Goal: Transaction & Acquisition: Subscribe to service/newsletter

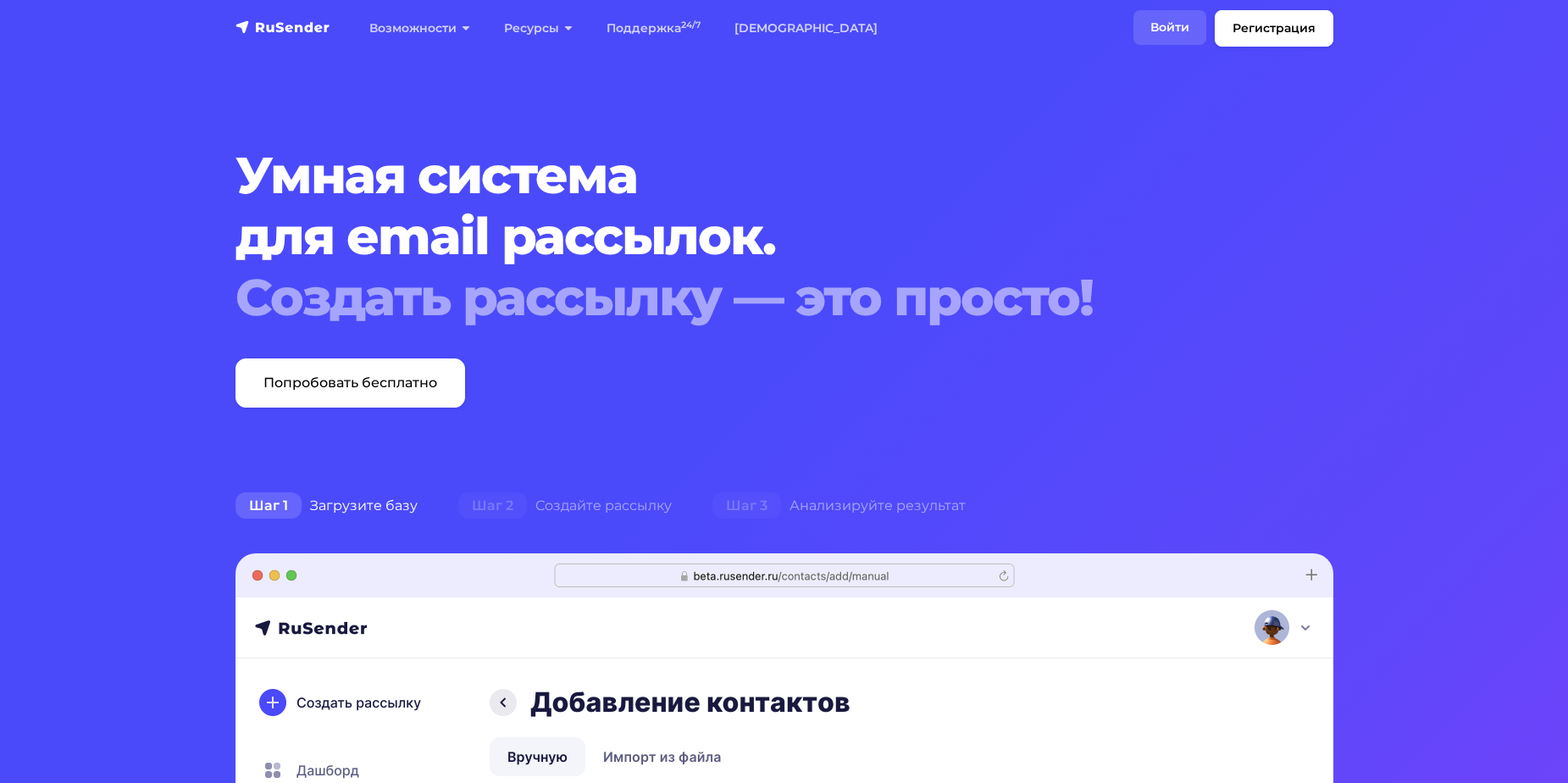
click at [1166, 27] on link "Войти" at bounding box center [1170, 27] width 73 height 35
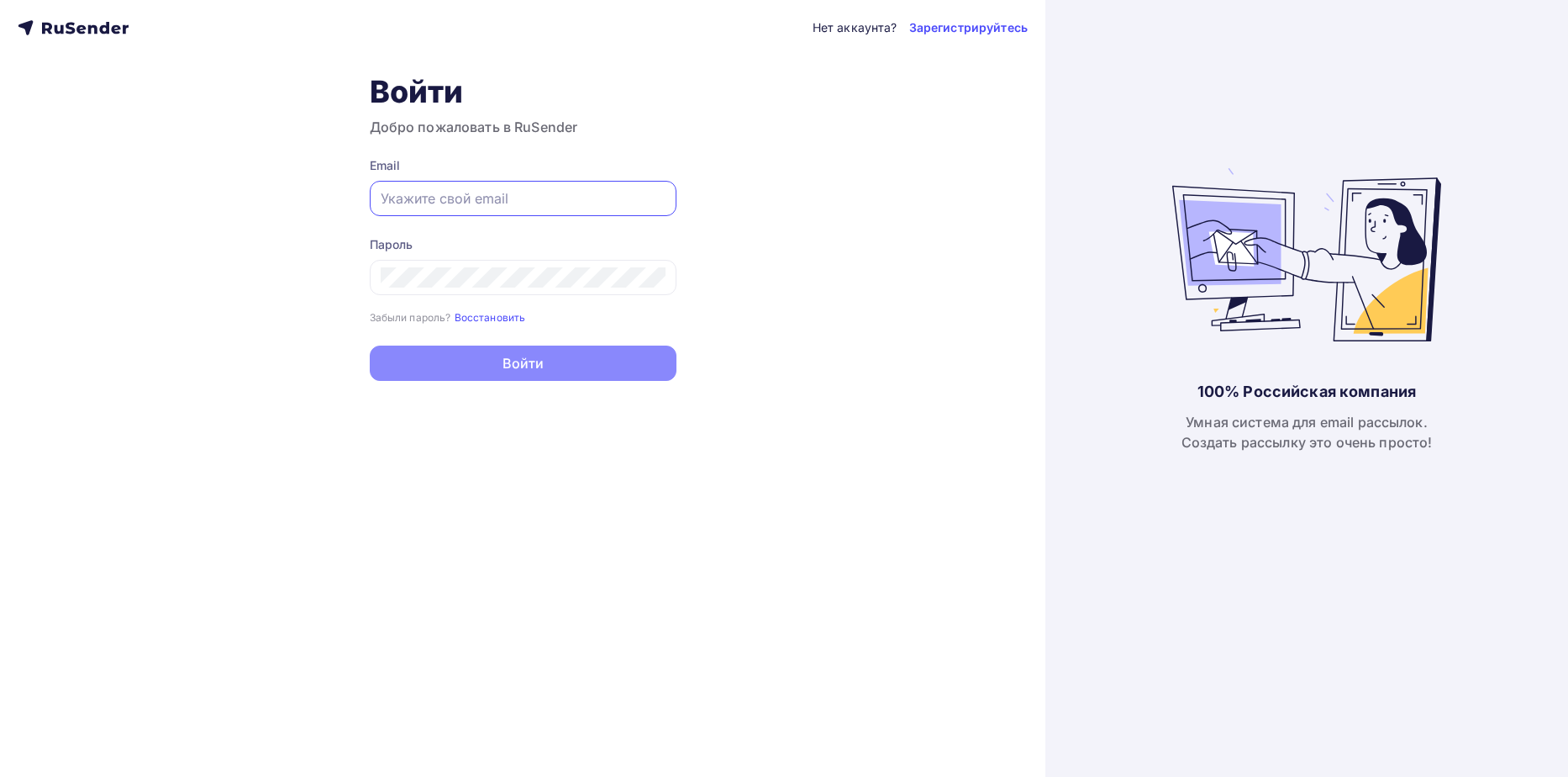
click at [472, 203] on input "text" at bounding box center [523, 198] width 285 height 20
type input "[EMAIL_ADDRESS][DOMAIN_NAME]"
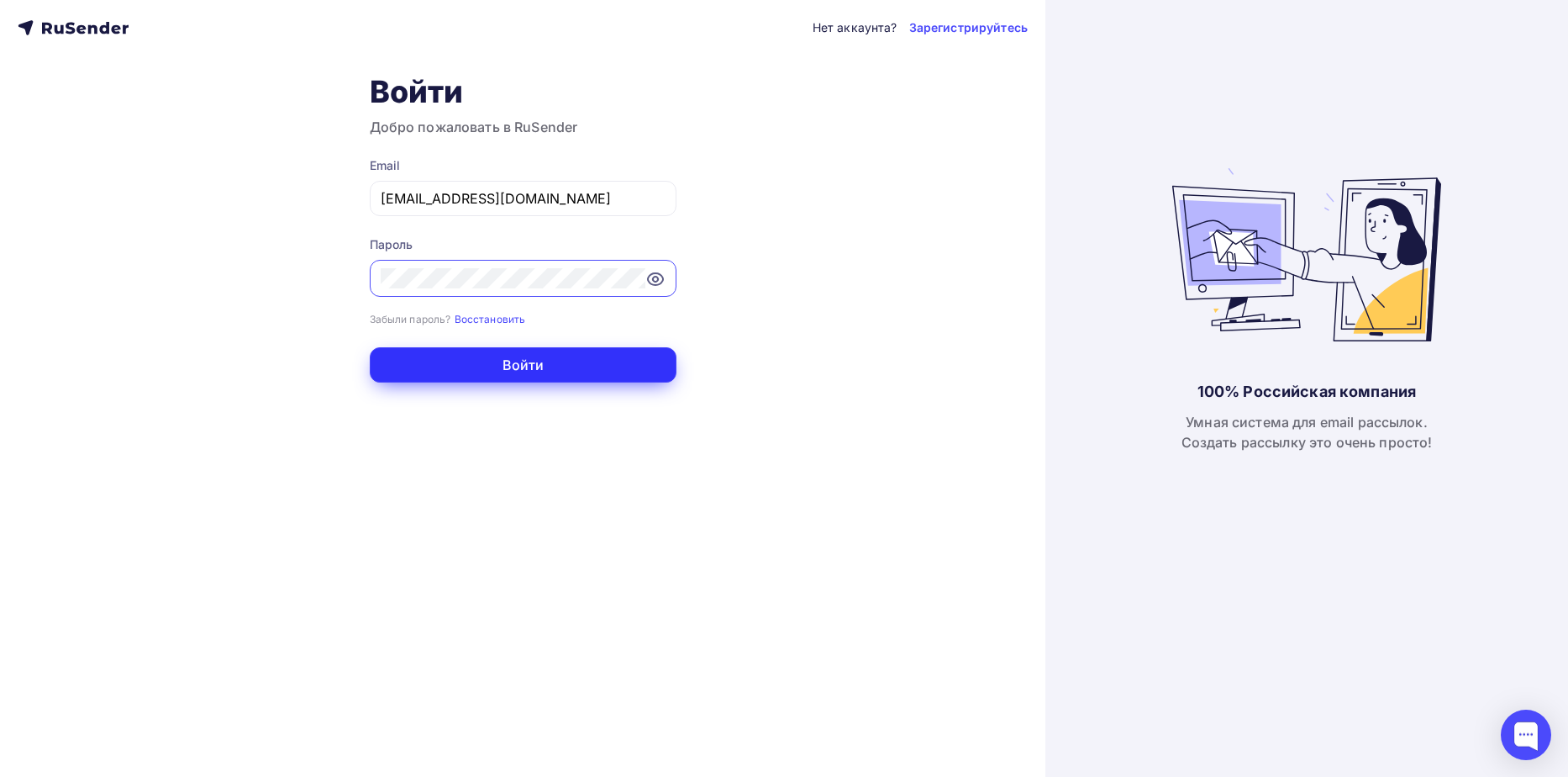
click at [628, 368] on button "Войти" at bounding box center [523, 365] width 307 height 35
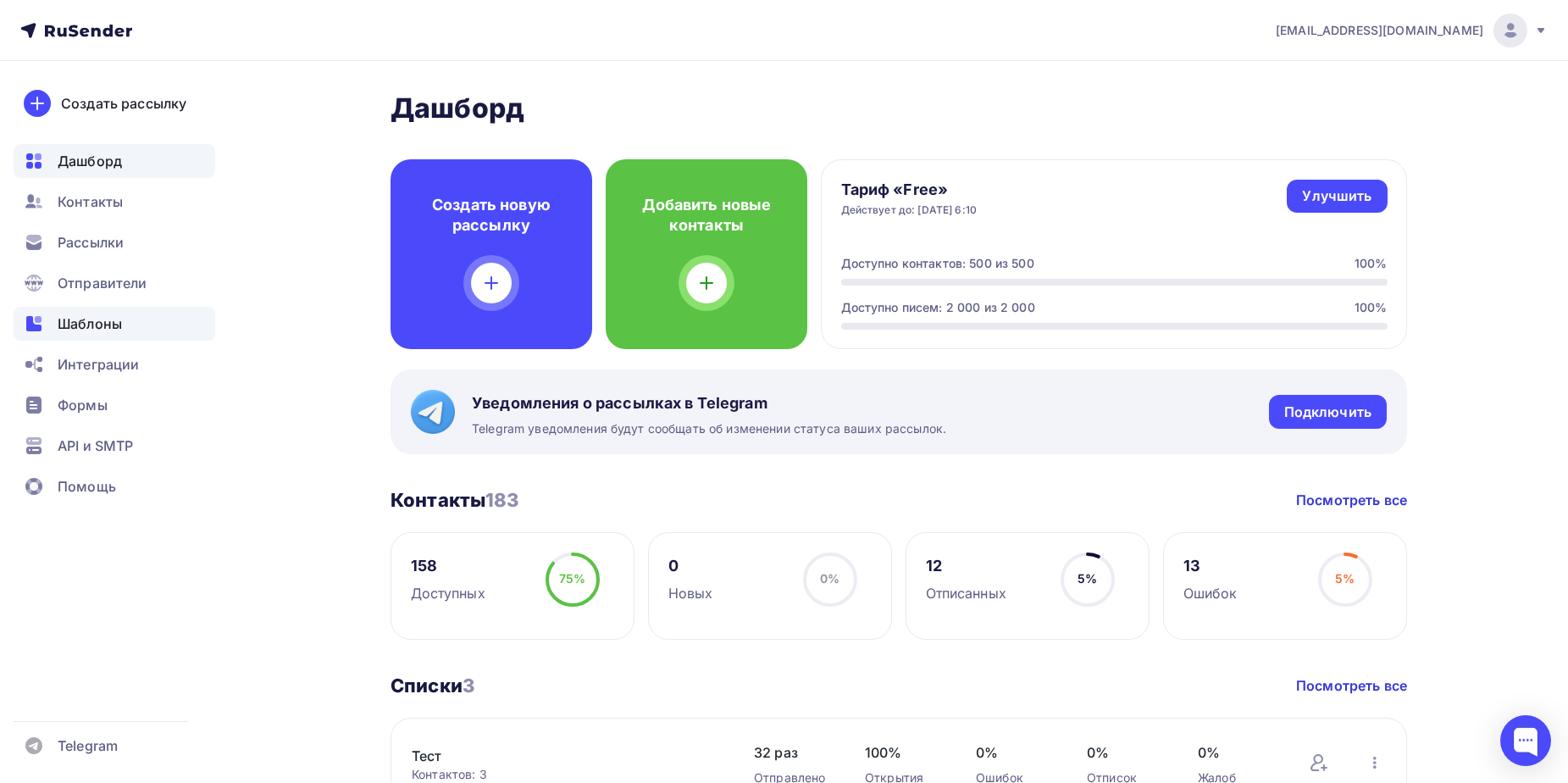
click at [104, 324] on span "Шаблоны" at bounding box center [90, 324] width 64 height 20
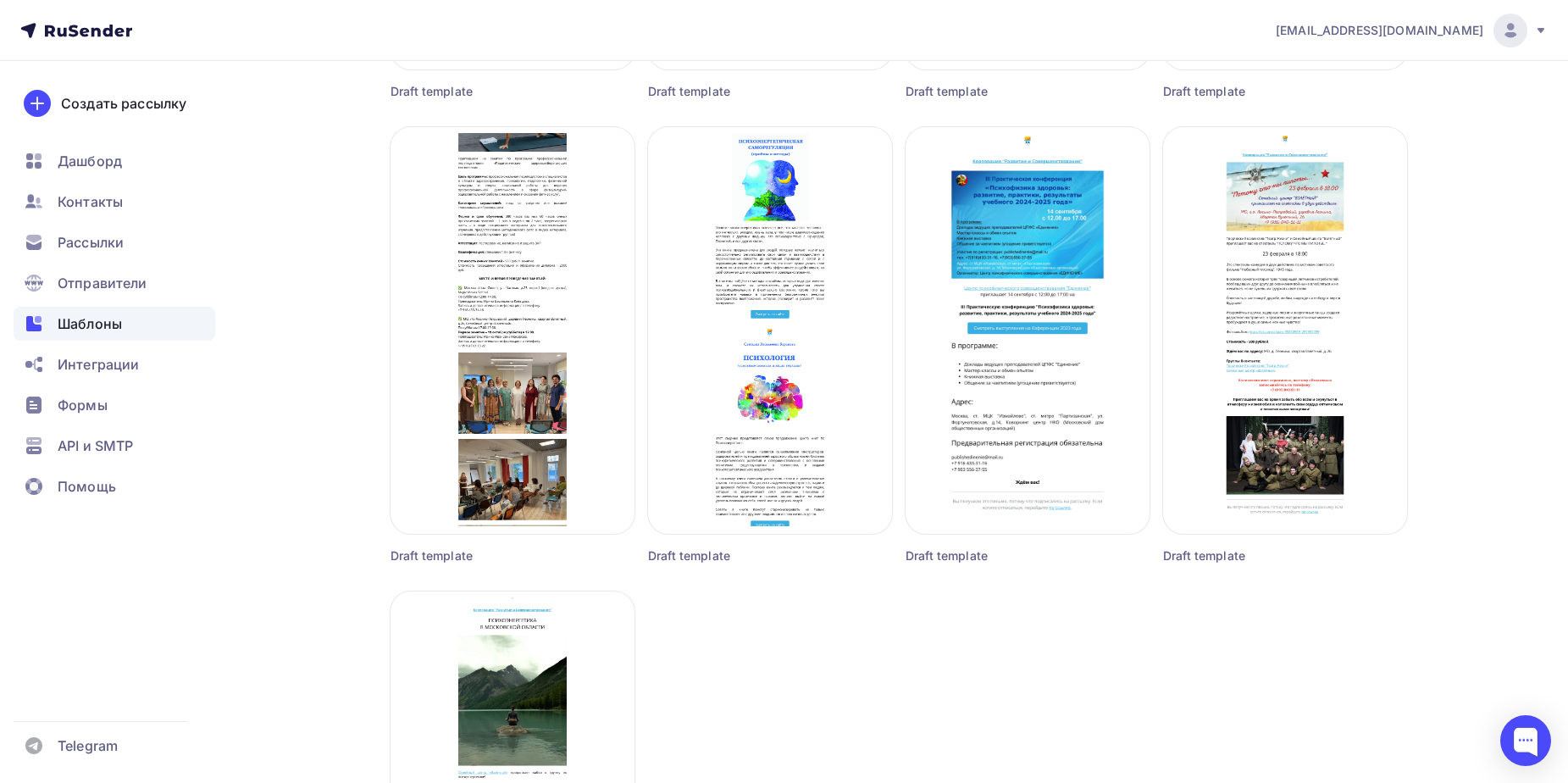
scroll to position [932, 0]
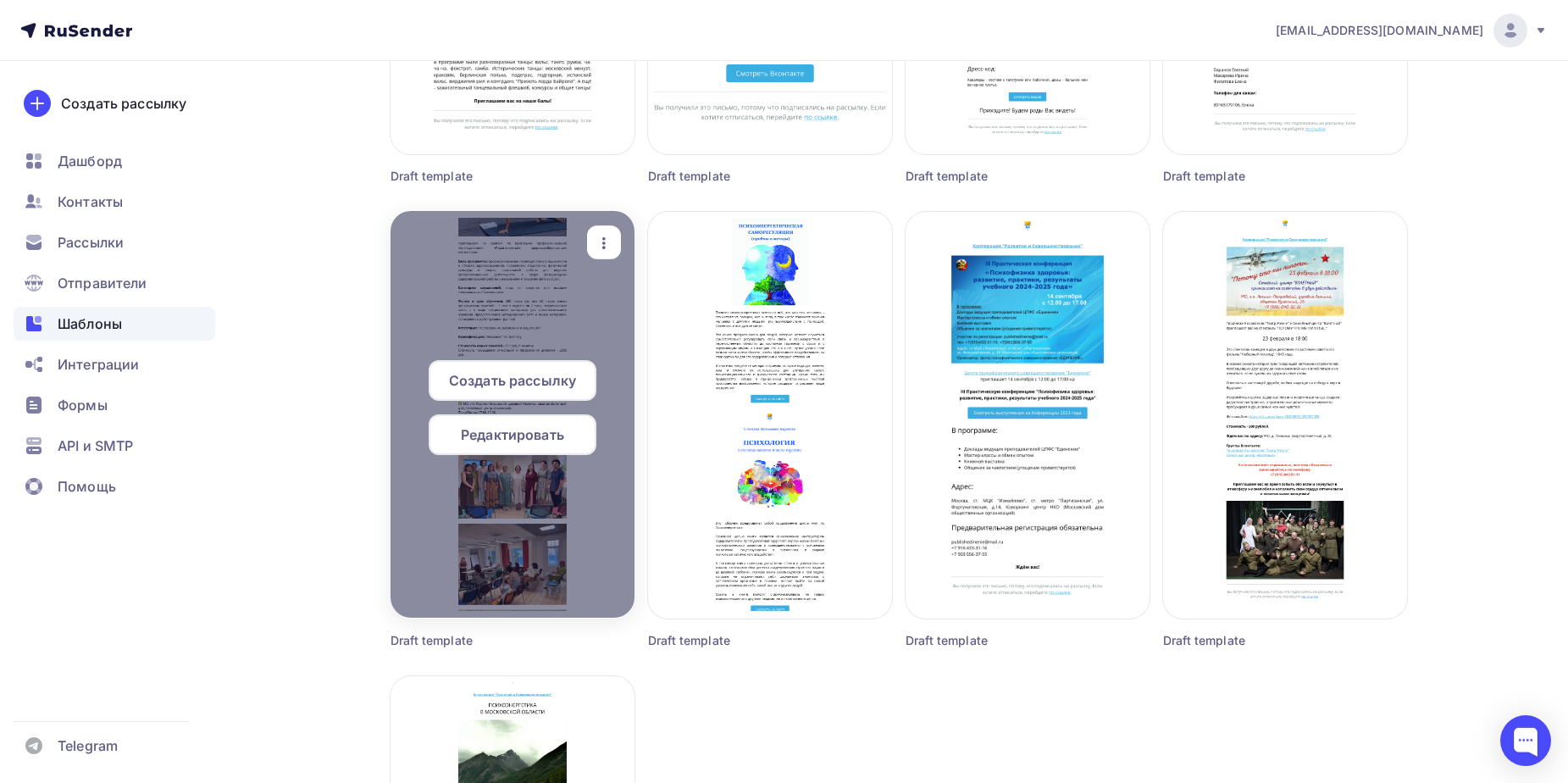
click at [521, 439] on span "Редактировать" at bounding box center [513, 435] width 103 height 20
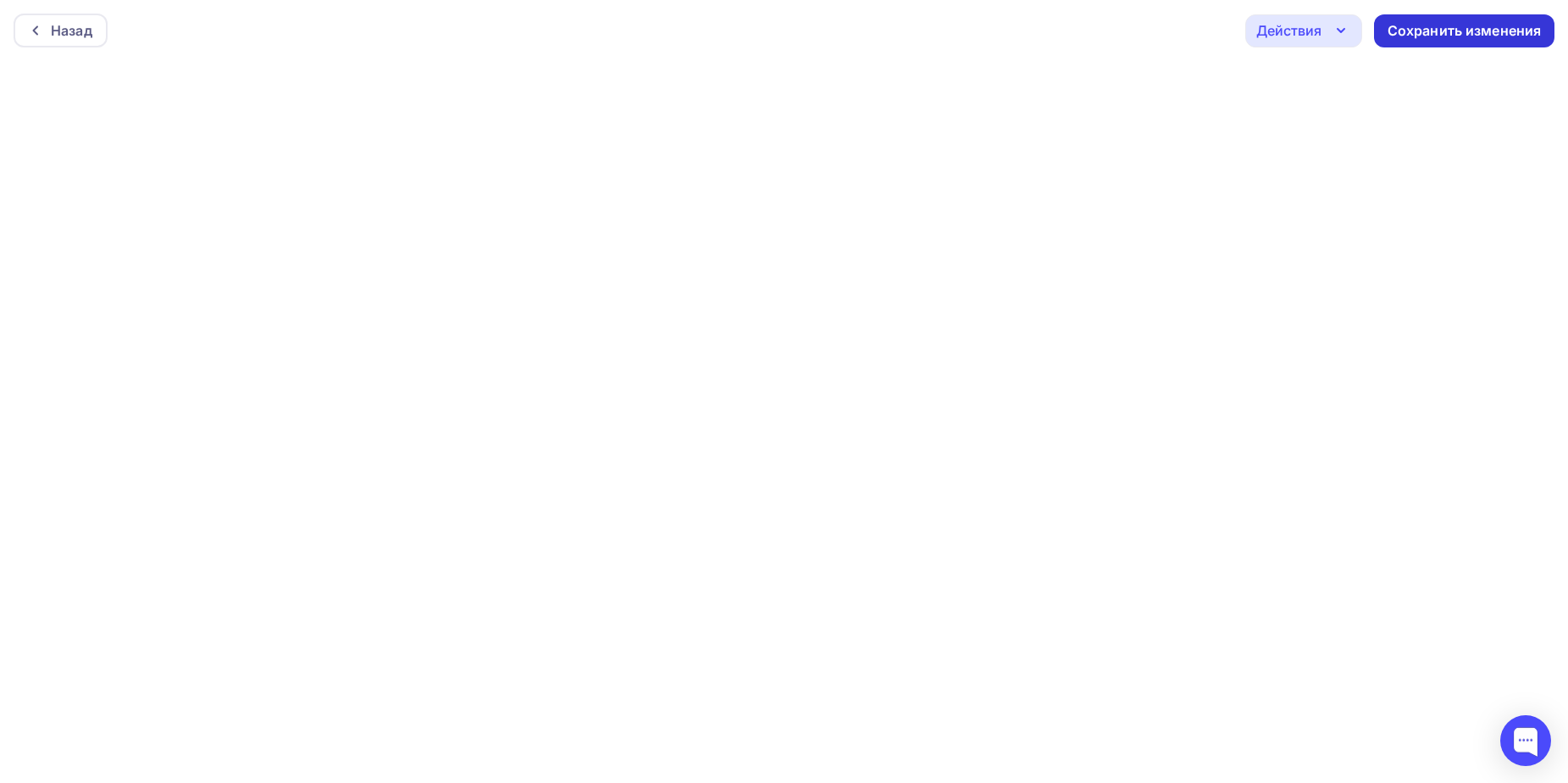
click at [1435, 34] on div "Сохранить изменения" at bounding box center [1465, 31] width 155 height 20
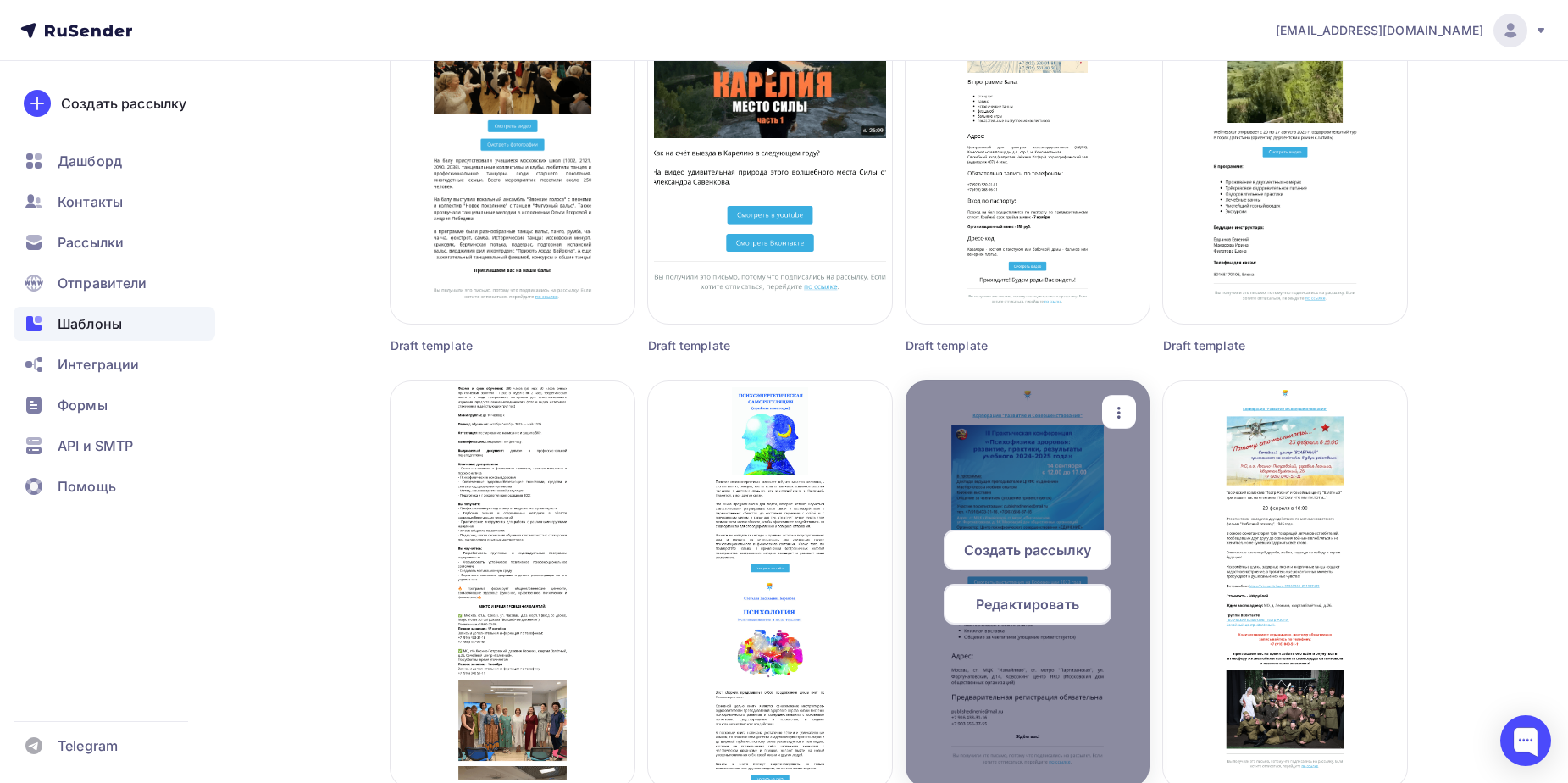
scroll to position [932, 0]
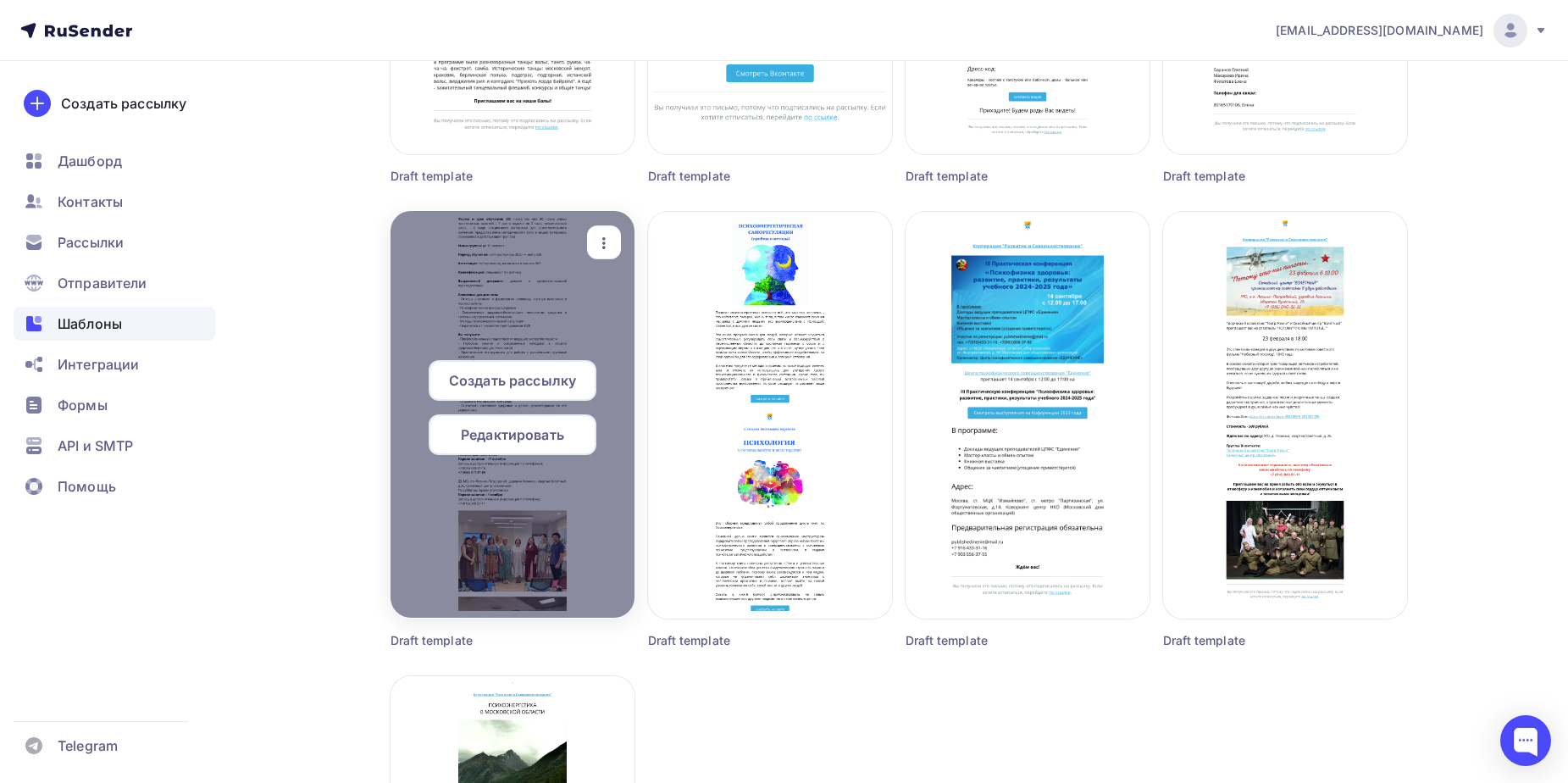
click at [517, 372] on span "Создать рассылку" at bounding box center [512, 380] width 127 height 20
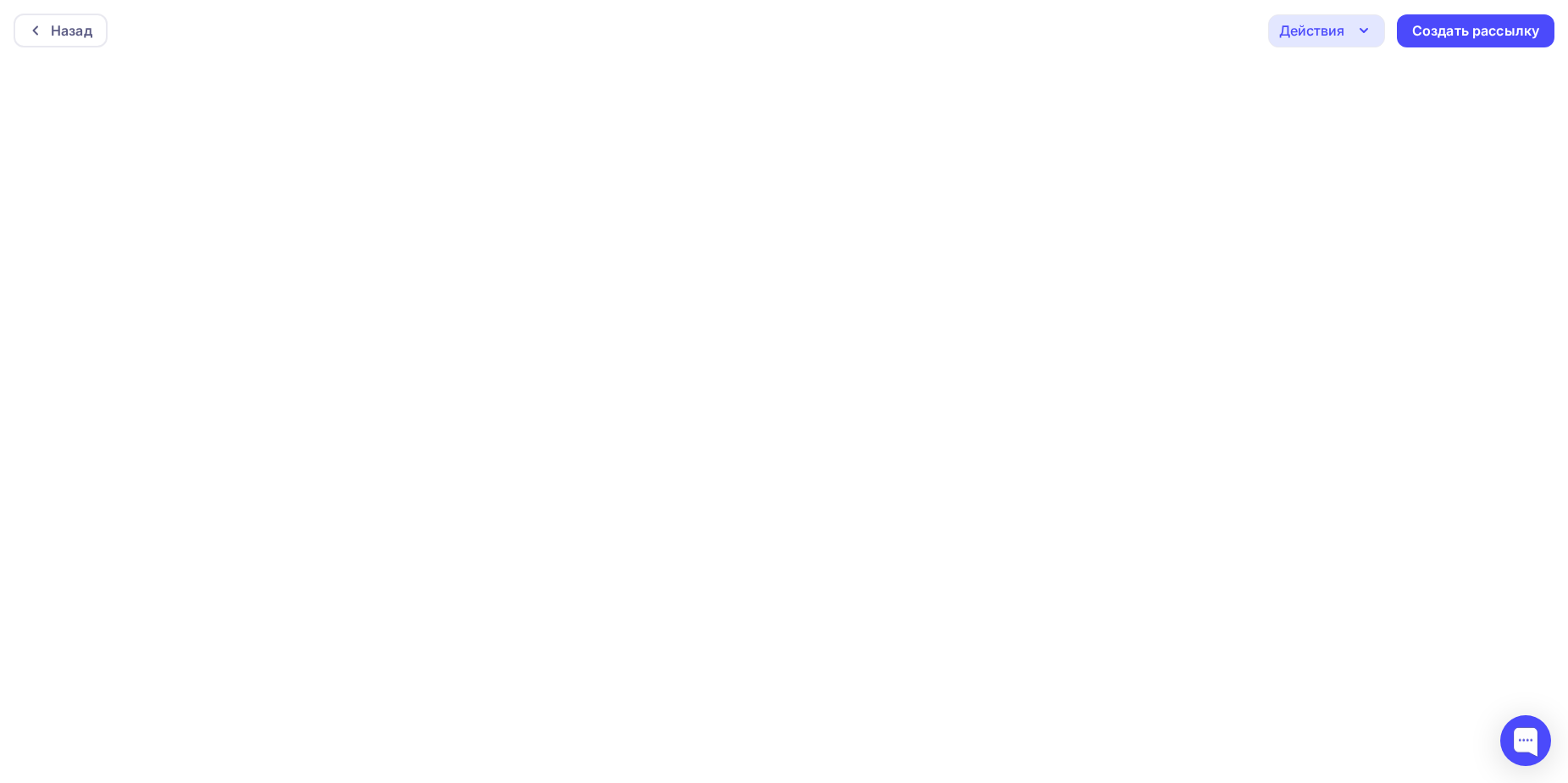
click at [1359, 30] on icon "button" at bounding box center [1363, 30] width 20 height 20
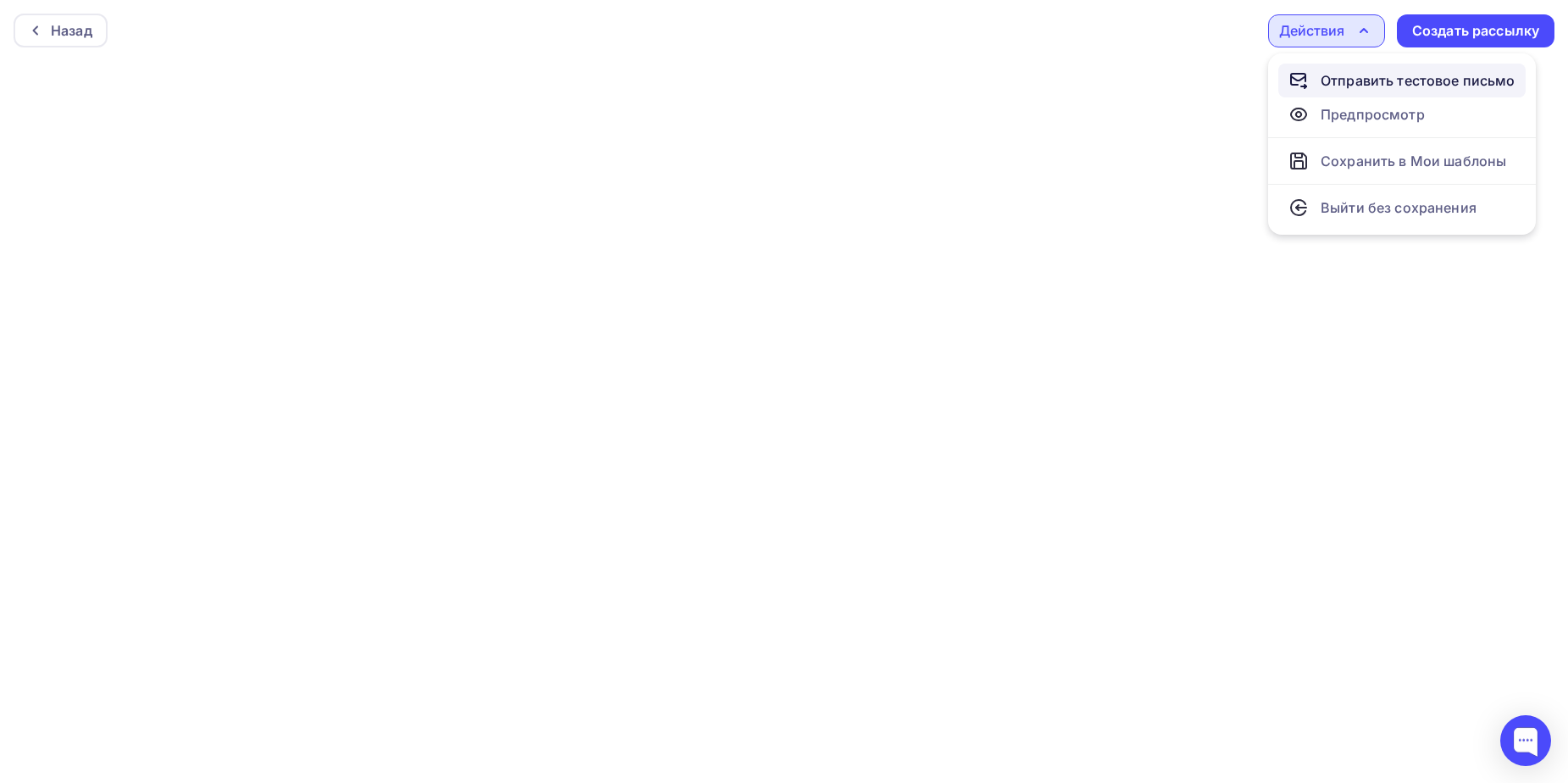
click at [1396, 77] on div "Отправить тестовое письмо" at bounding box center [1417, 80] width 195 height 20
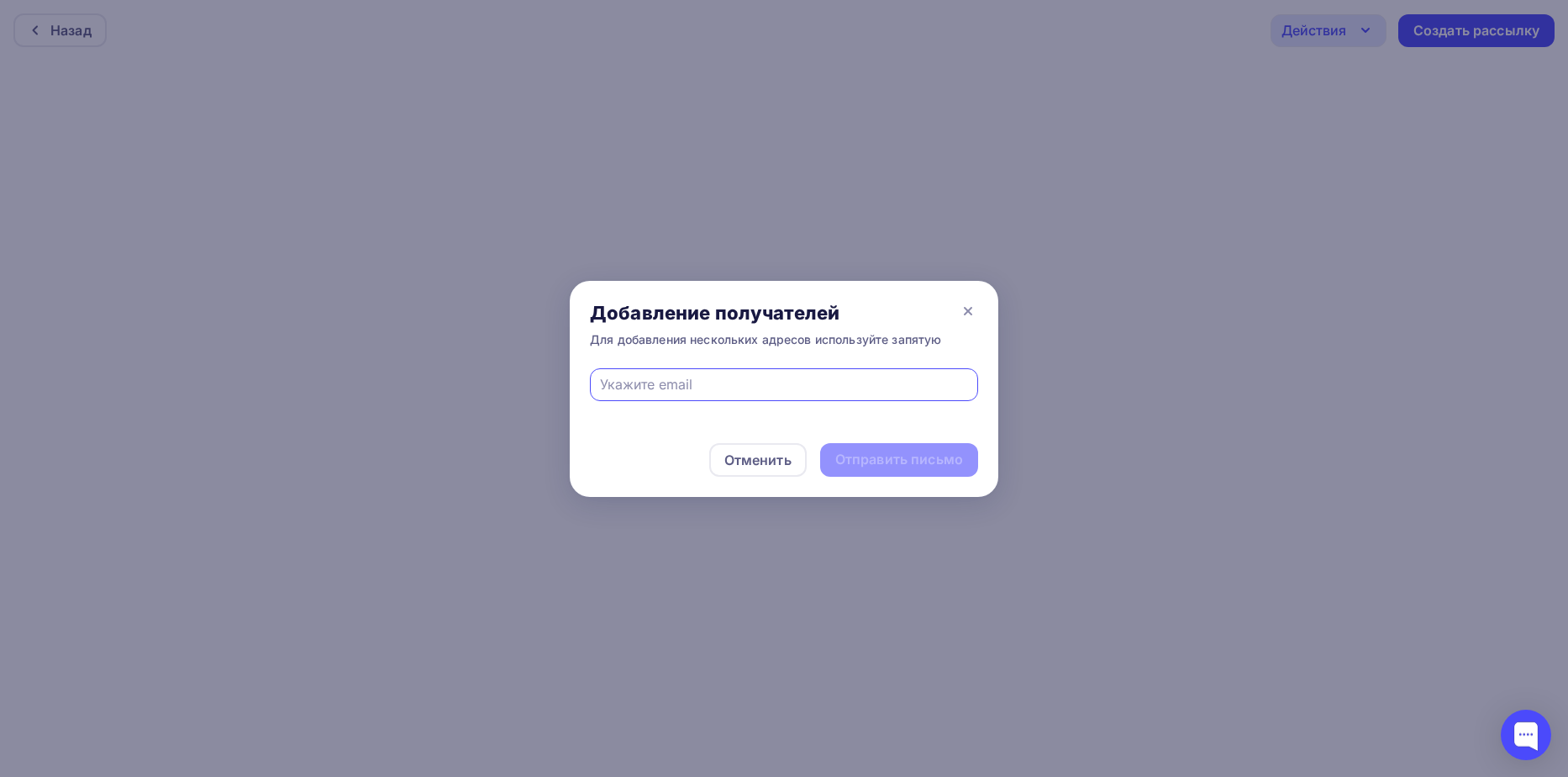
type input "ь"
type input "[EMAIL_ADDRESS][DOMAIN_NAME]"
click at [878, 462] on div "Отправить письмо" at bounding box center [899, 459] width 128 height 19
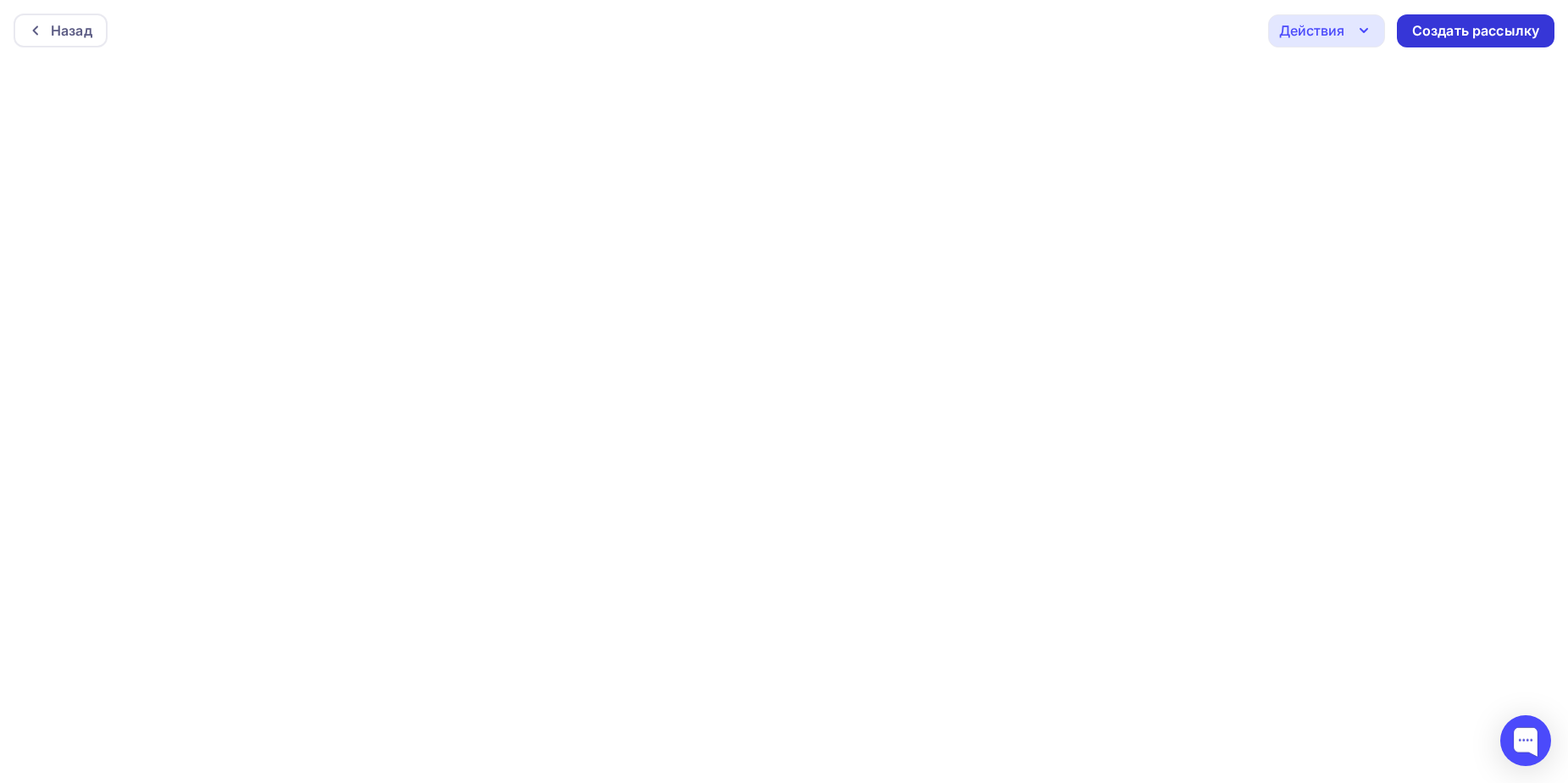
click at [1439, 31] on div "Создать рассылку" at bounding box center [1475, 31] width 127 height 20
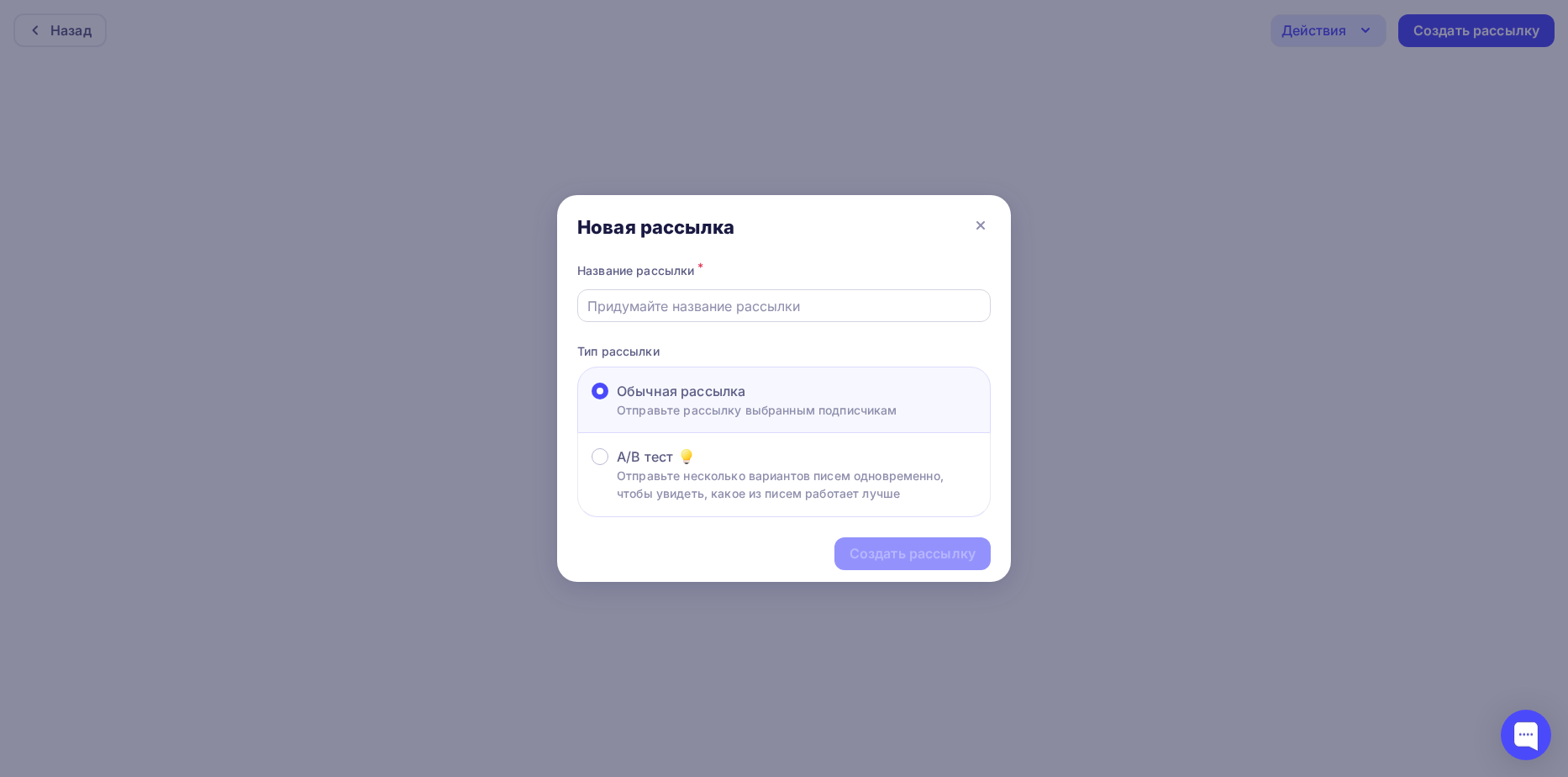
click at [777, 309] on input "text" at bounding box center [784, 306] width 394 height 20
type input "Инструкторские 2025-2026"
click at [909, 555] on div "Создать рассылку" at bounding box center [912, 554] width 126 height 19
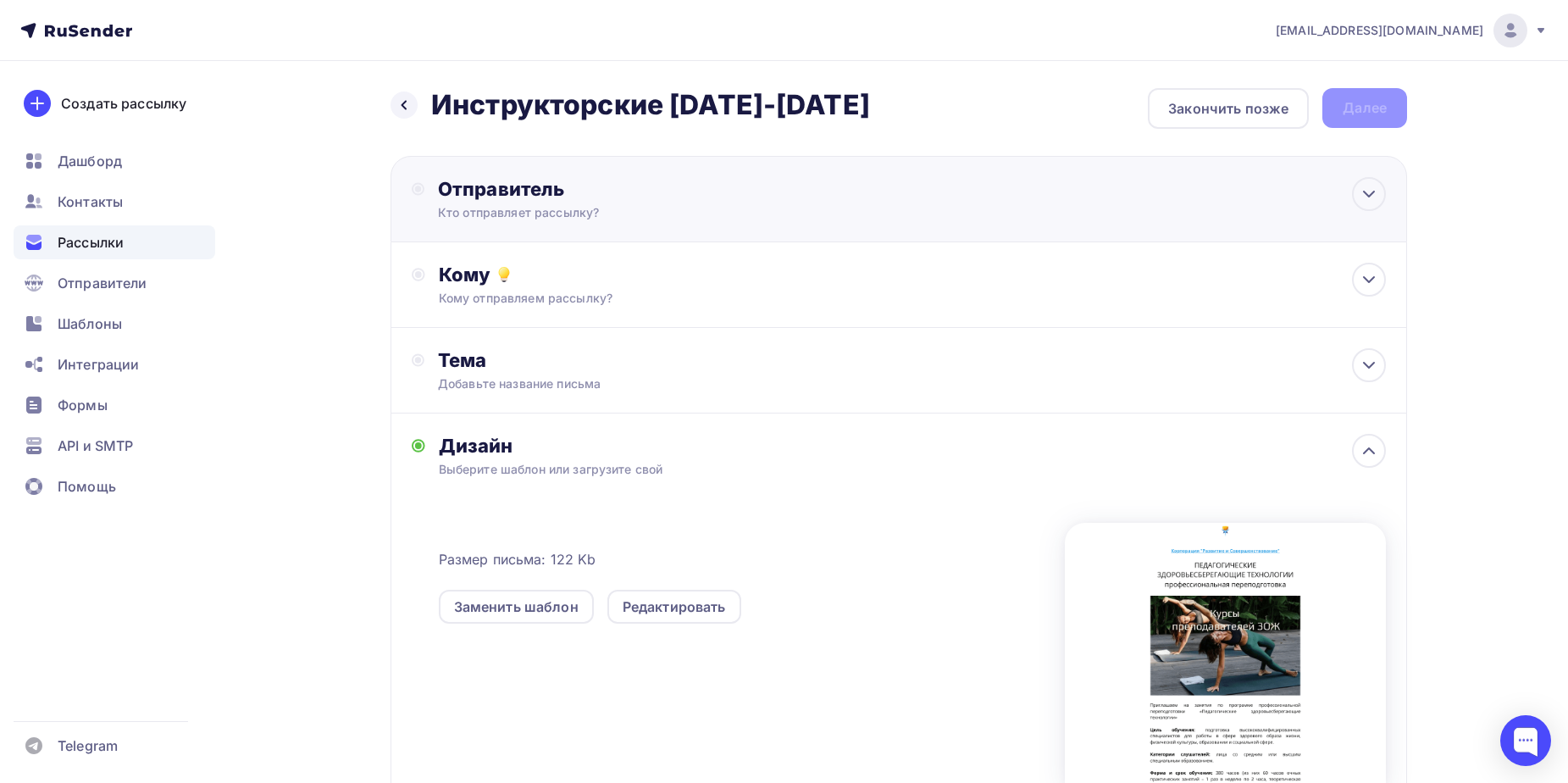
click at [516, 203] on div "Отправитель Кто отправляет рассылку? Email * Выберите отправителя risinfo@risco…" at bounding box center [621, 199] width 367 height 44
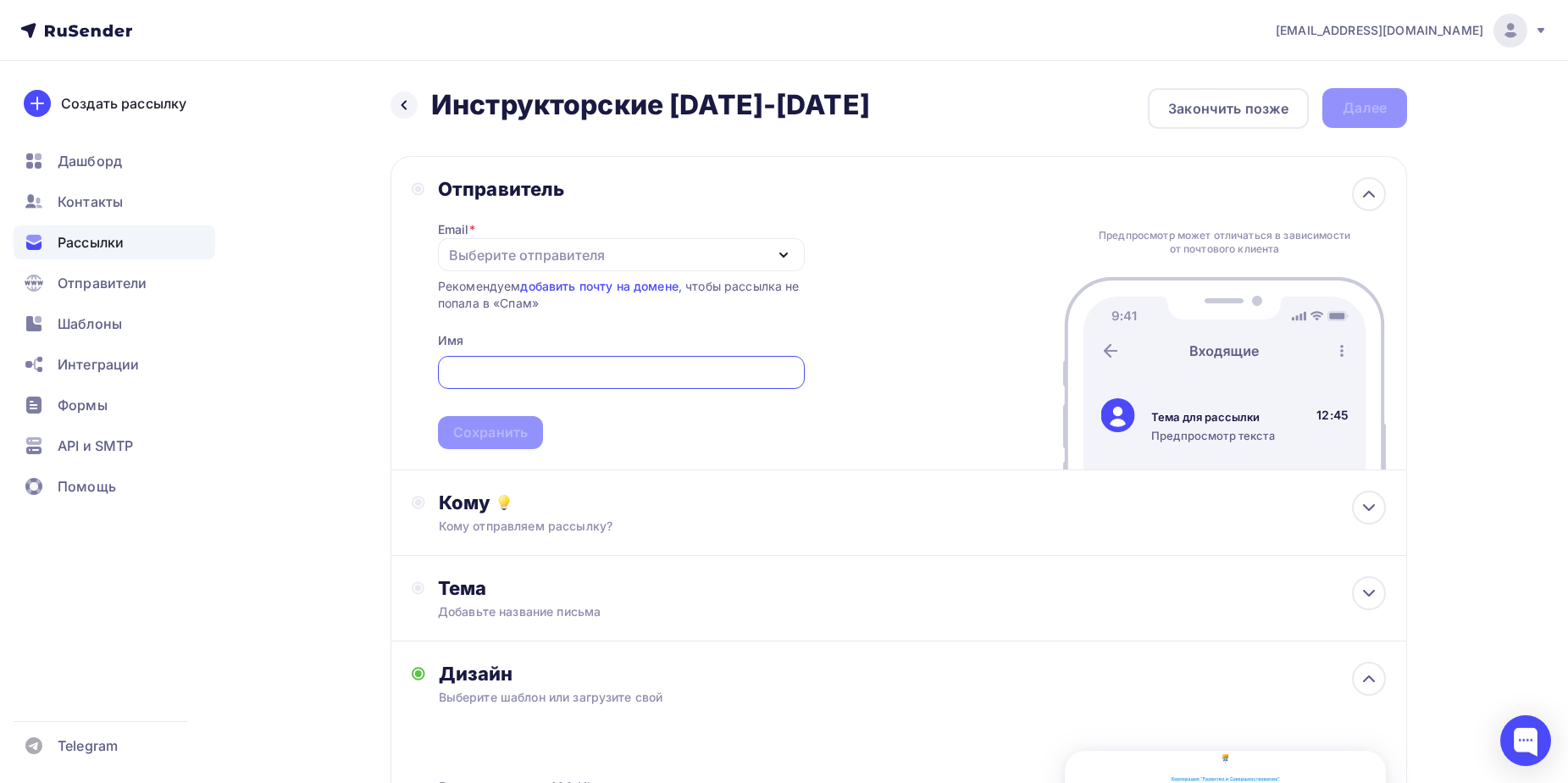
click at [567, 256] on div "Выберите отправителя" at bounding box center [526, 255] width 155 height 20
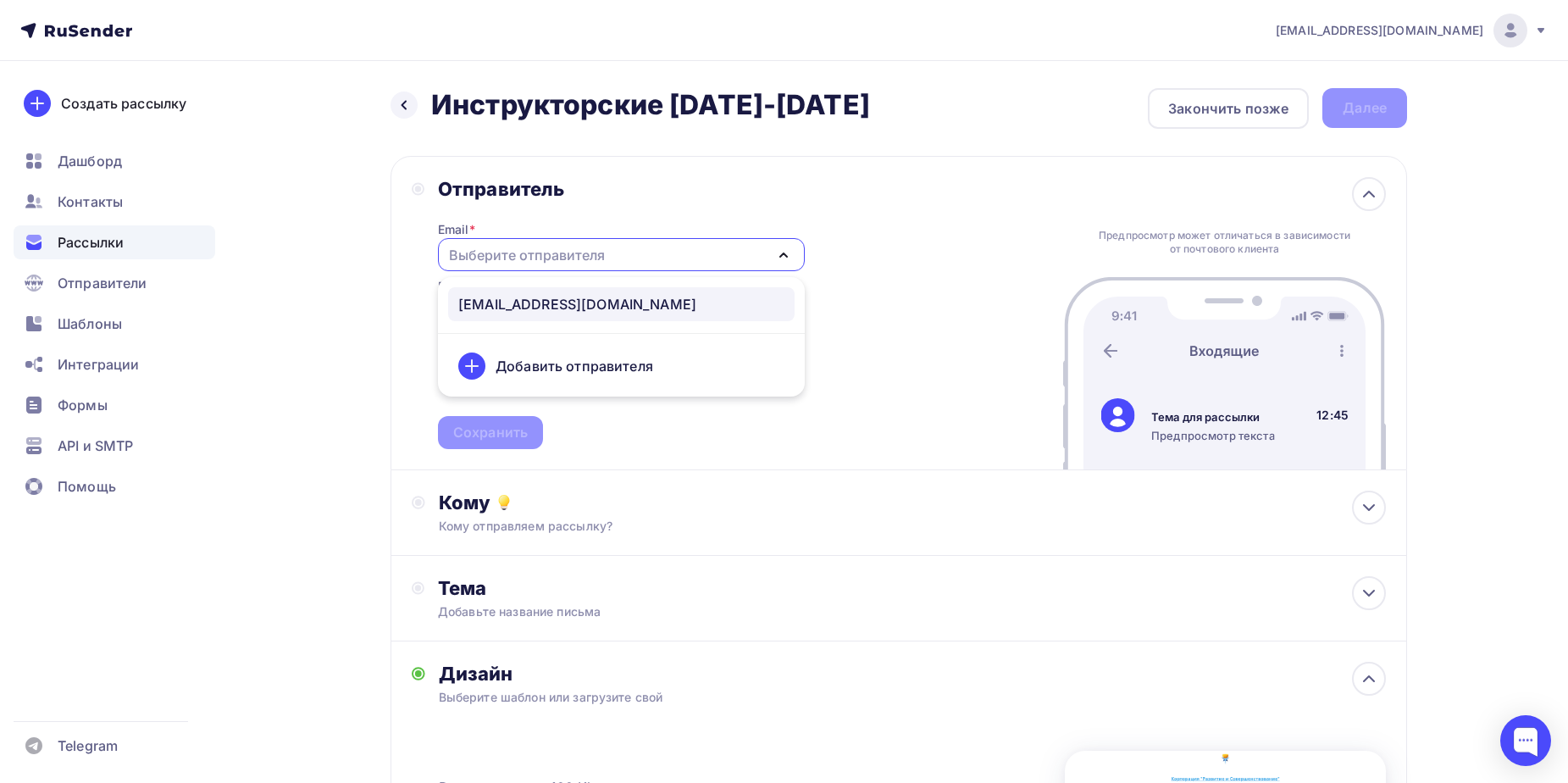
click at [551, 307] on div "risinfo@riscorp.ru" at bounding box center [577, 304] width 238 height 20
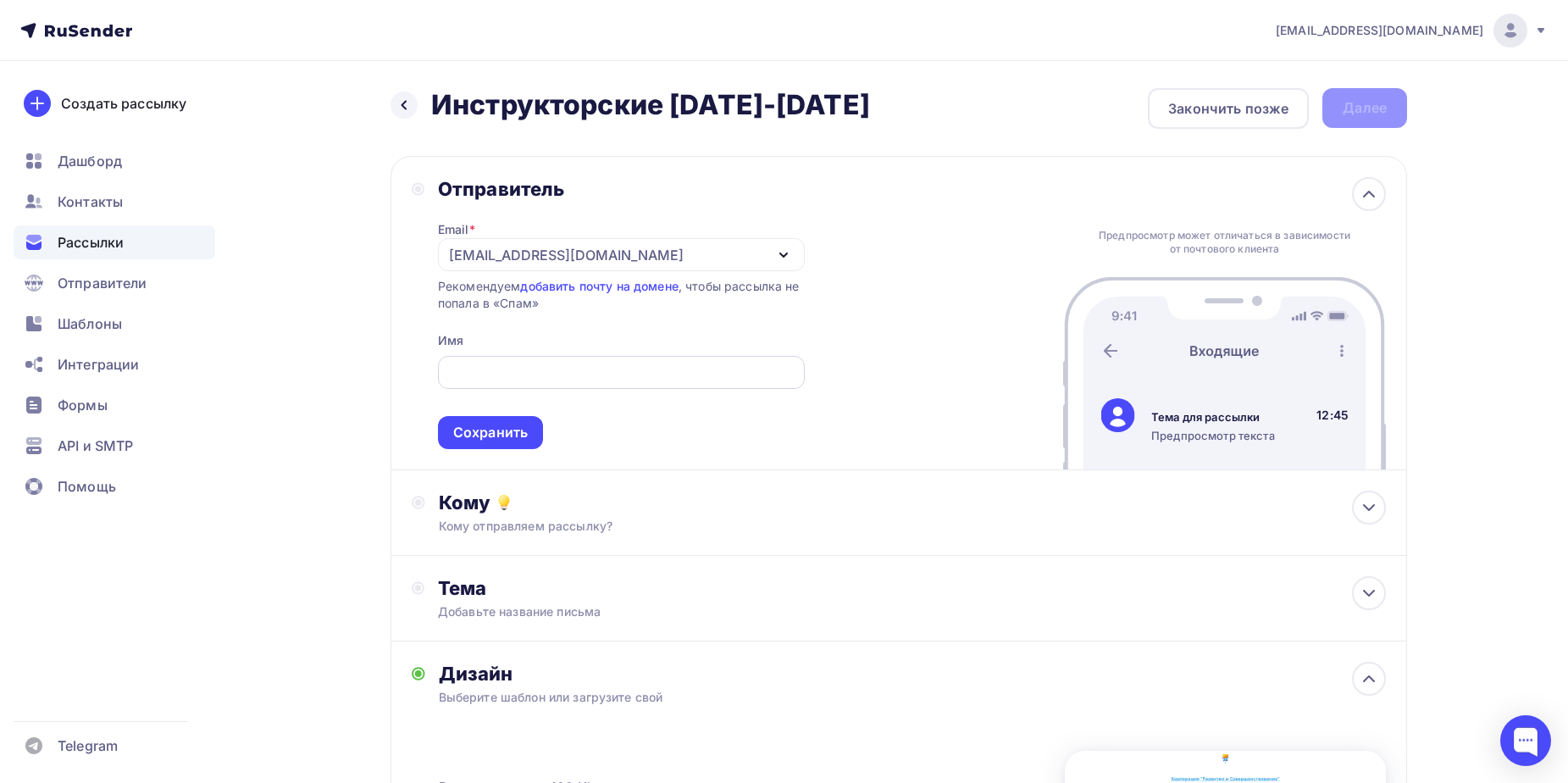
drag, startPoint x: 563, startPoint y: 378, endPoint x: 568, endPoint y: 370, distance: 9.4
click at [567, 378] on input "text" at bounding box center [620, 372] width 347 height 20
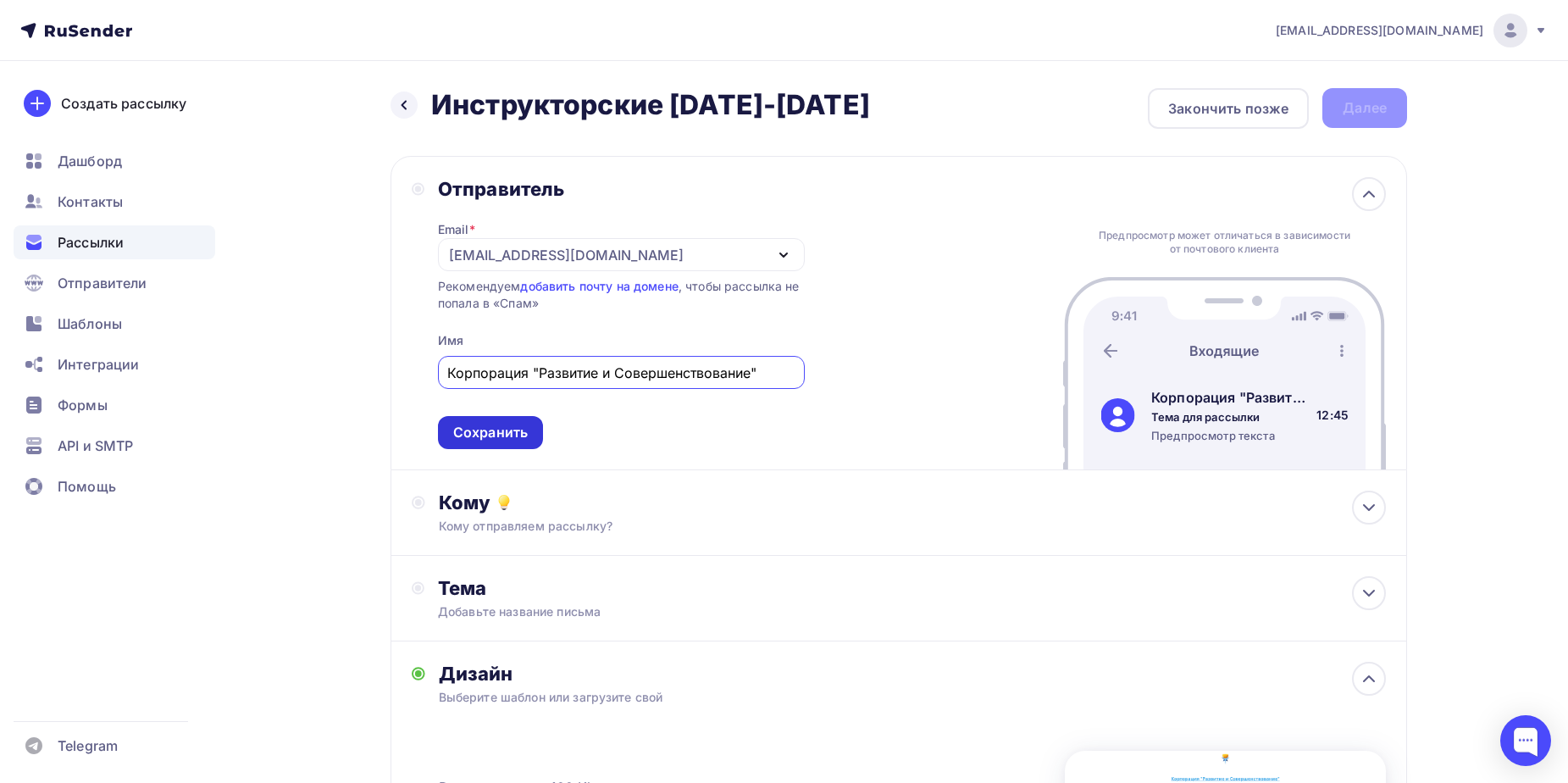
type input "Корпорация "Развитие и Совершенствование""
click at [505, 427] on div "Сохранить" at bounding box center [490, 433] width 75 height 20
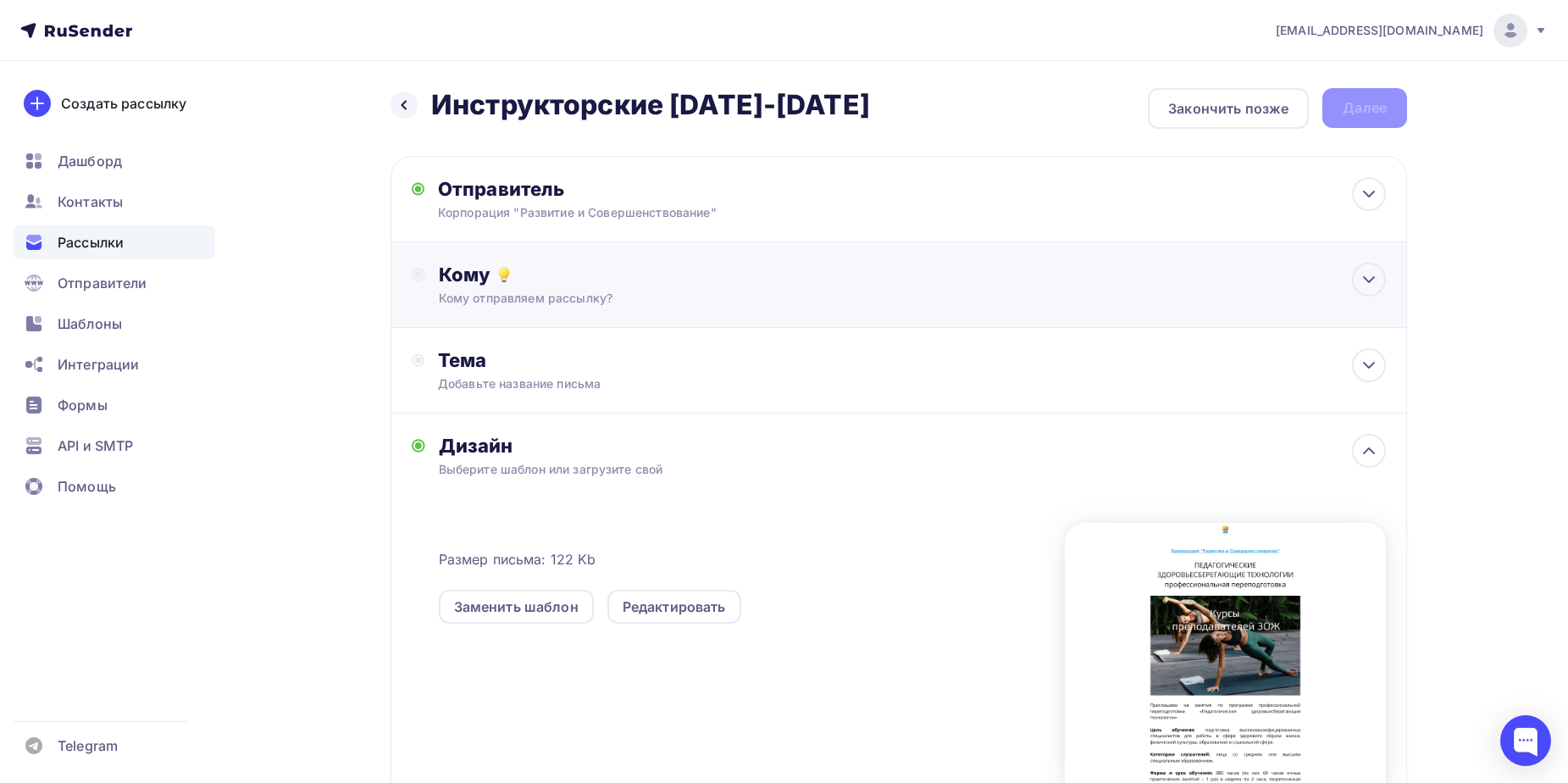
click at [515, 286] on div "Кому Кому отправляем рассылку? Списки получателей Выберите список Все списки id…" at bounding box center [912, 285] width 947 height 44
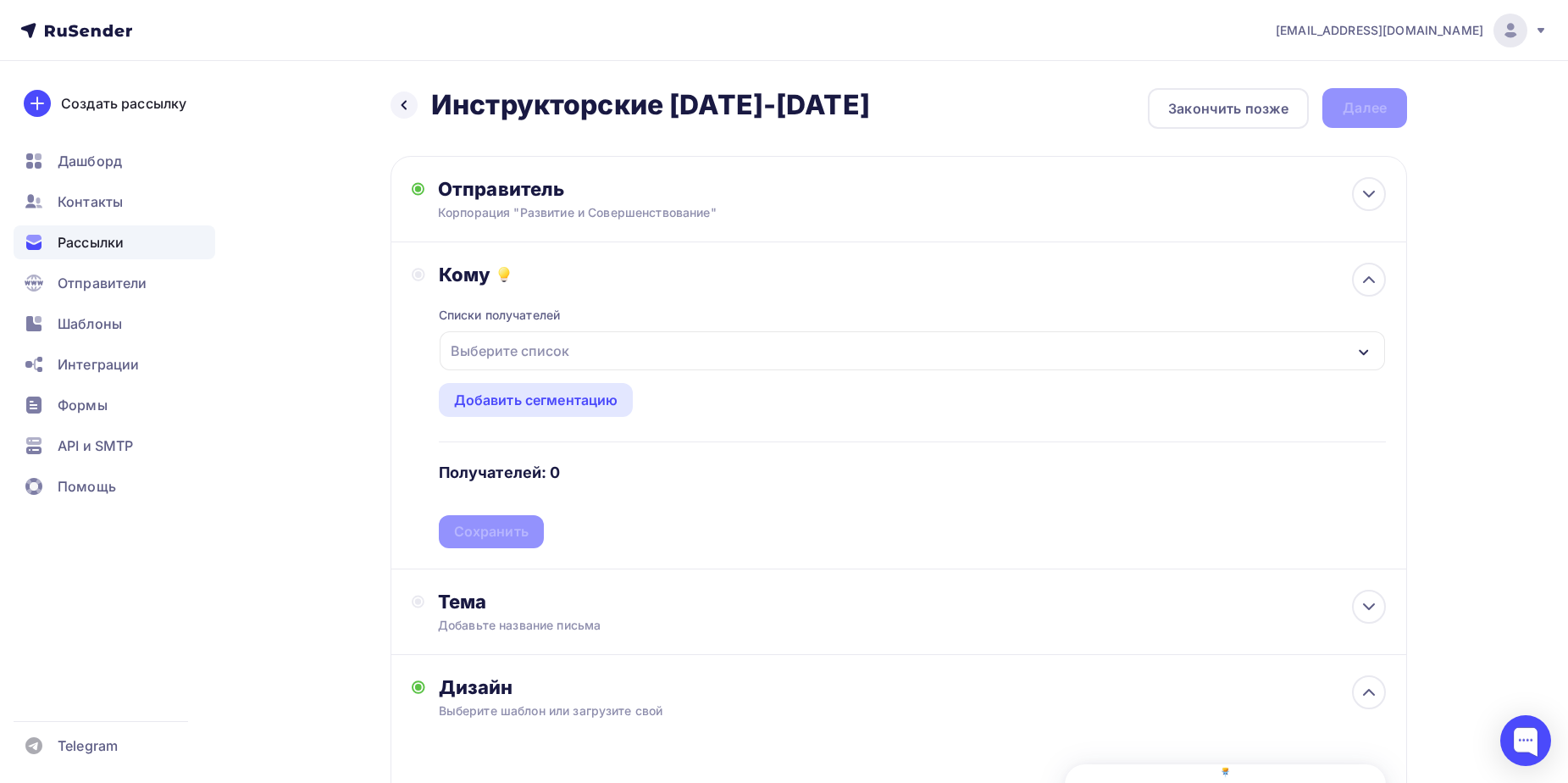
click at [576, 350] on div "Выберите список" at bounding box center [912, 351] width 945 height 39
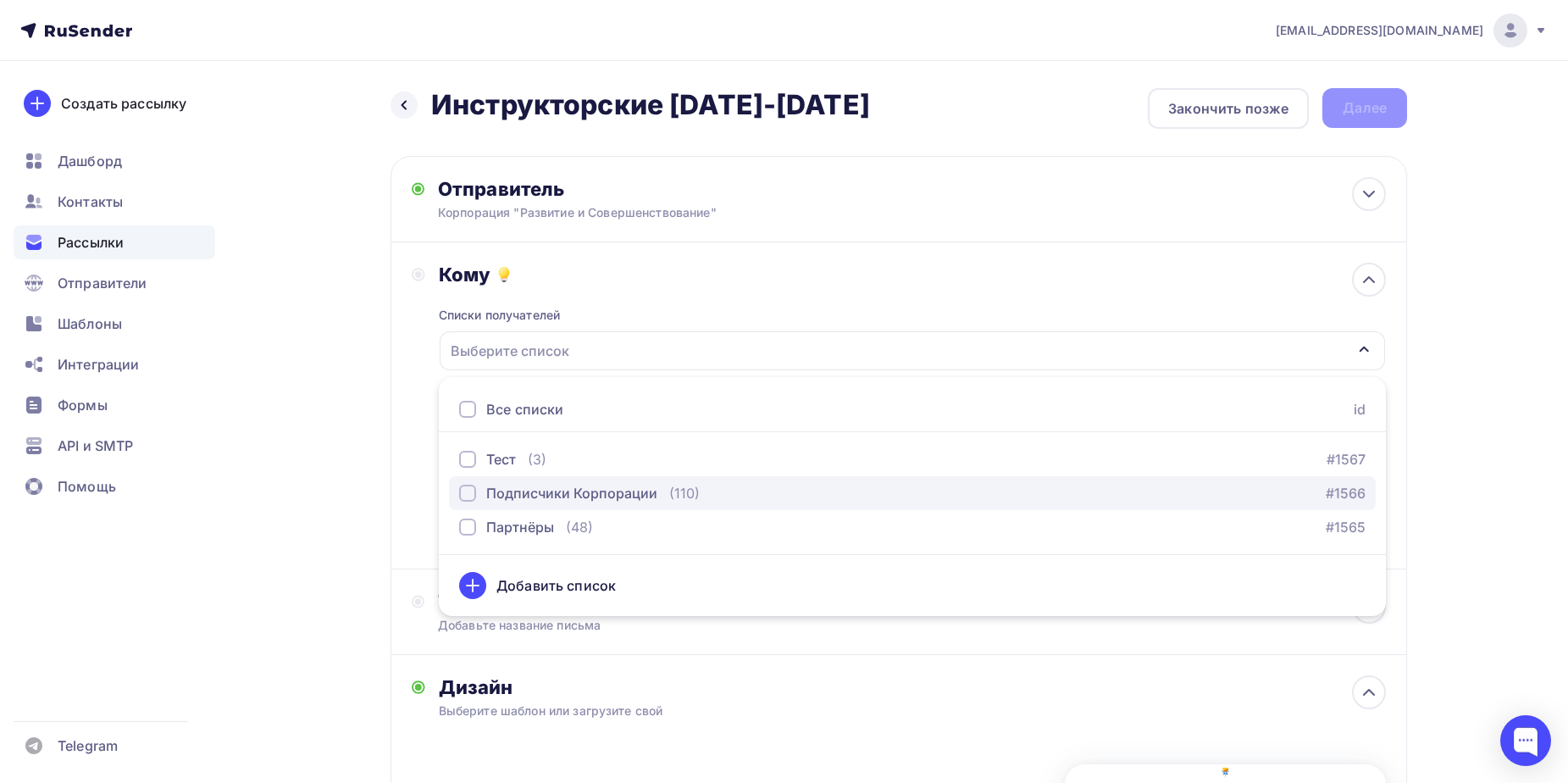
click at [550, 487] on div "Подписчики Корпорации" at bounding box center [571, 492] width 171 height 20
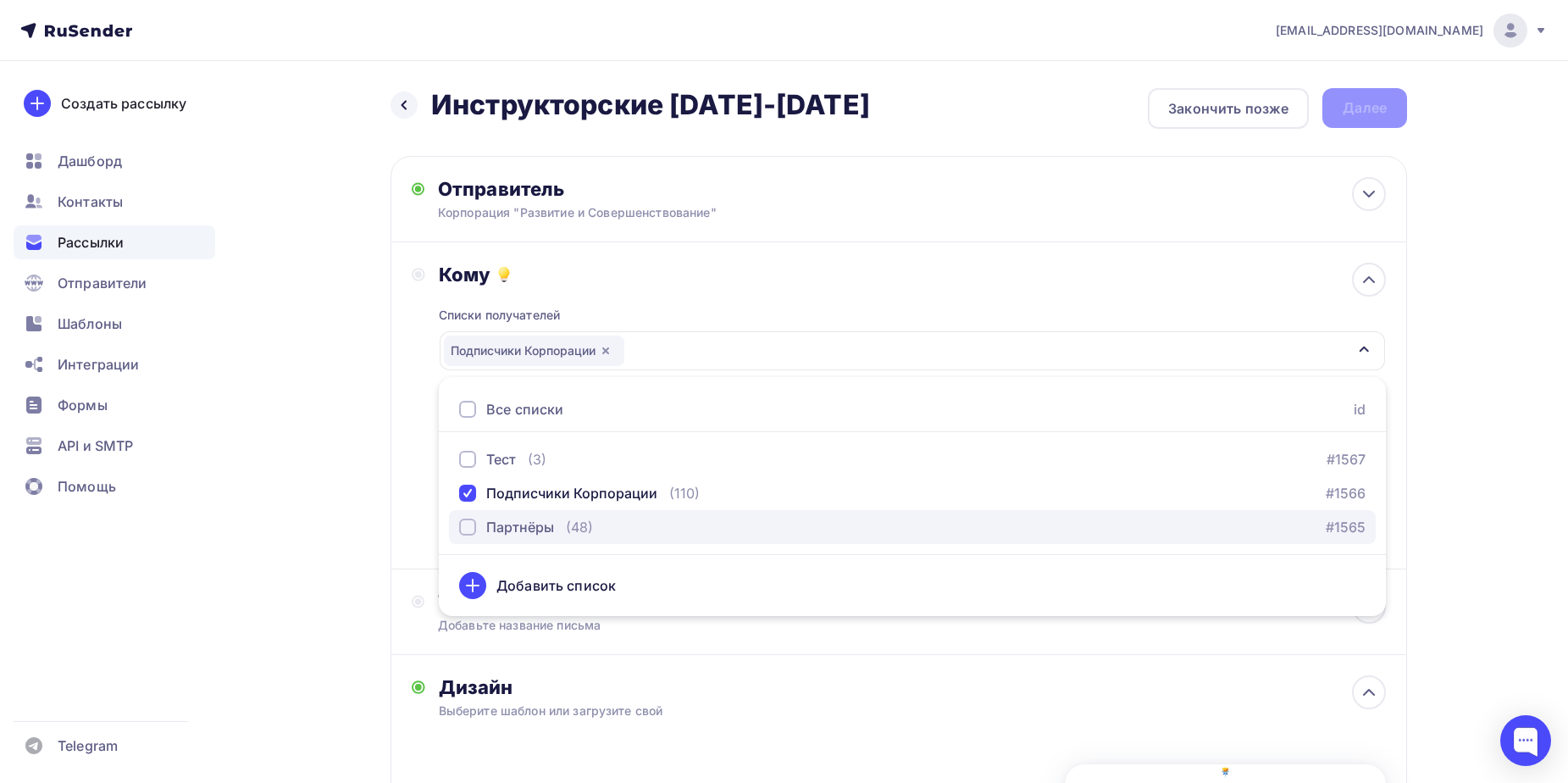
click at [525, 525] on div "Партнёры" at bounding box center [520, 527] width 68 height 20
click at [791, 269] on div "Кому" at bounding box center [912, 275] width 947 height 24
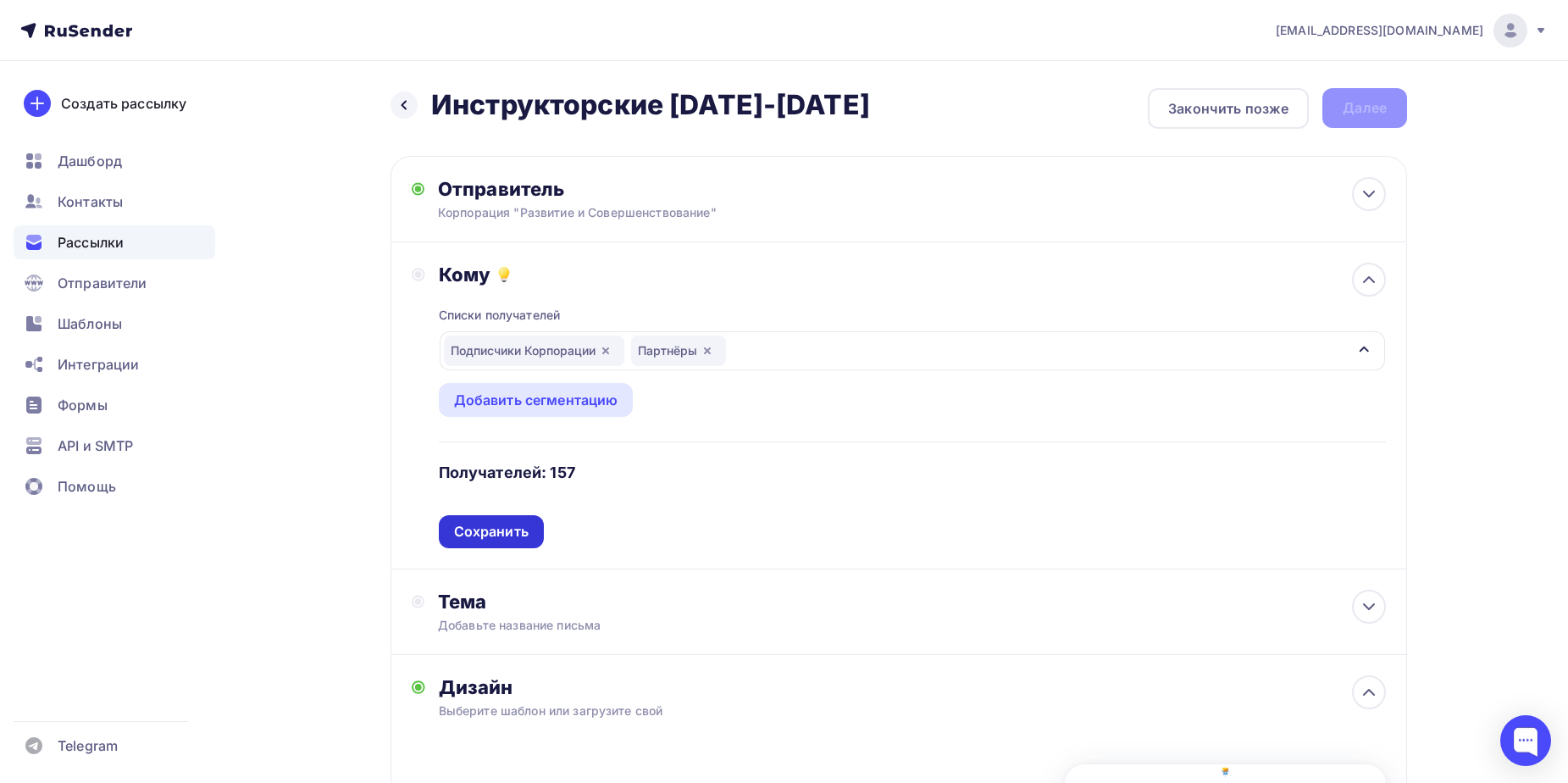
click at [493, 528] on div "Сохранить" at bounding box center [491, 531] width 75 height 20
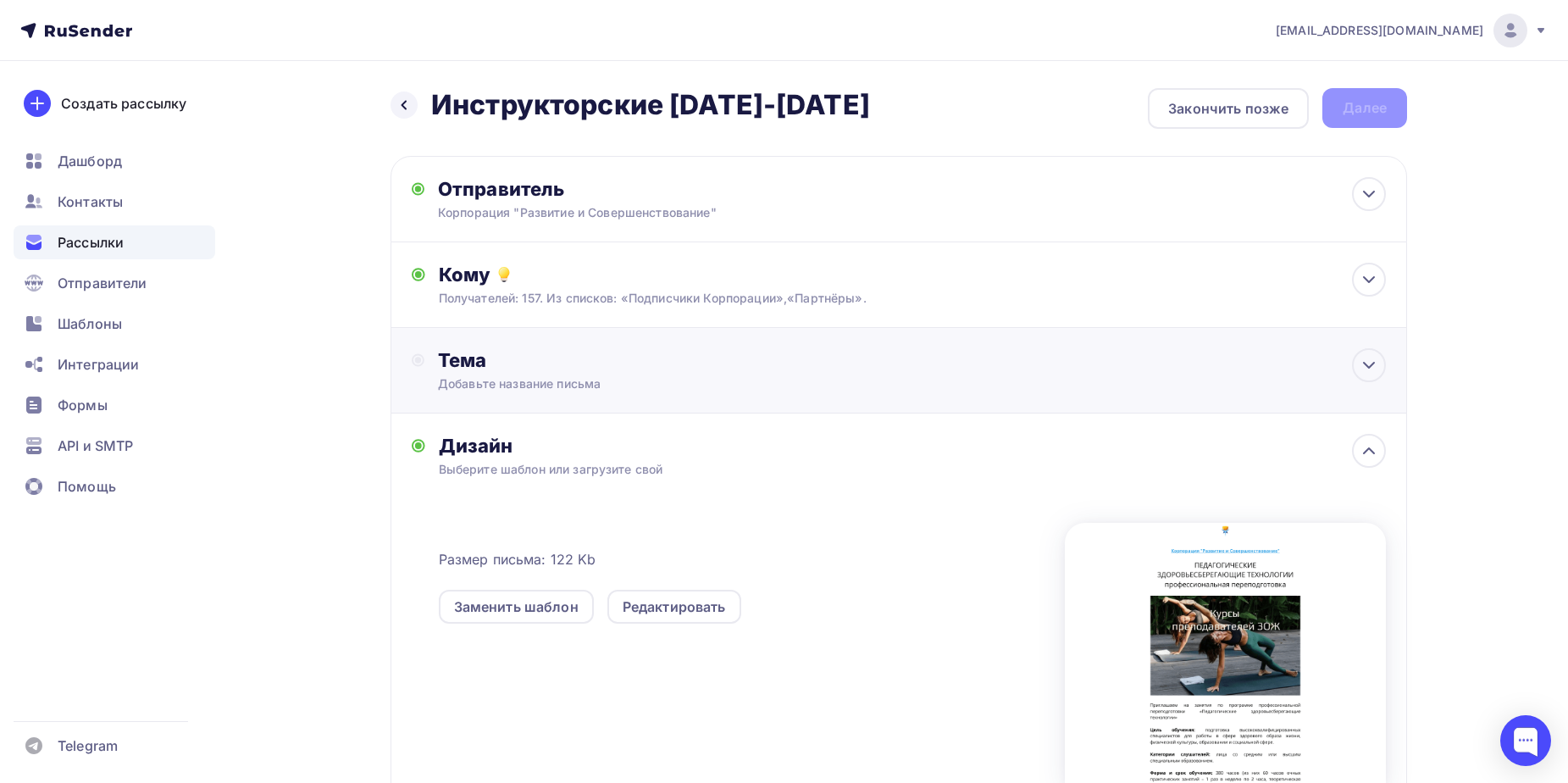
click at [523, 384] on div "Добавьте название письма" at bounding box center [588, 383] width 301 height 17
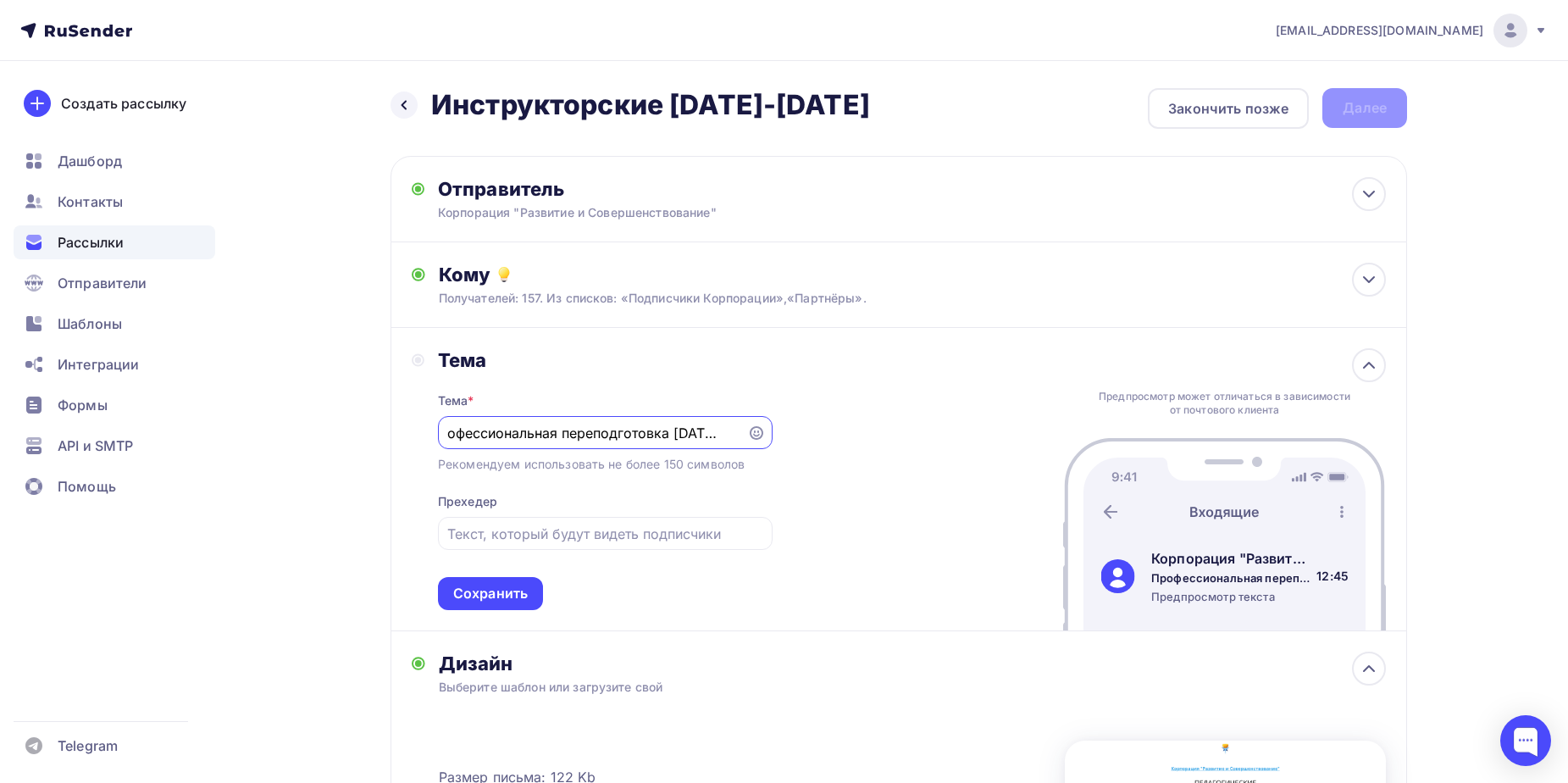
scroll to position [0, 28]
click at [482, 441] on input "Профессиональная переподготовка 2025-2026" at bounding box center [592, 433] width 290 height 20
type input "Курс профессиональной переподготовки 2025-2026"
click at [489, 587] on div "Сохранить" at bounding box center [490, 594] width 75 height 20
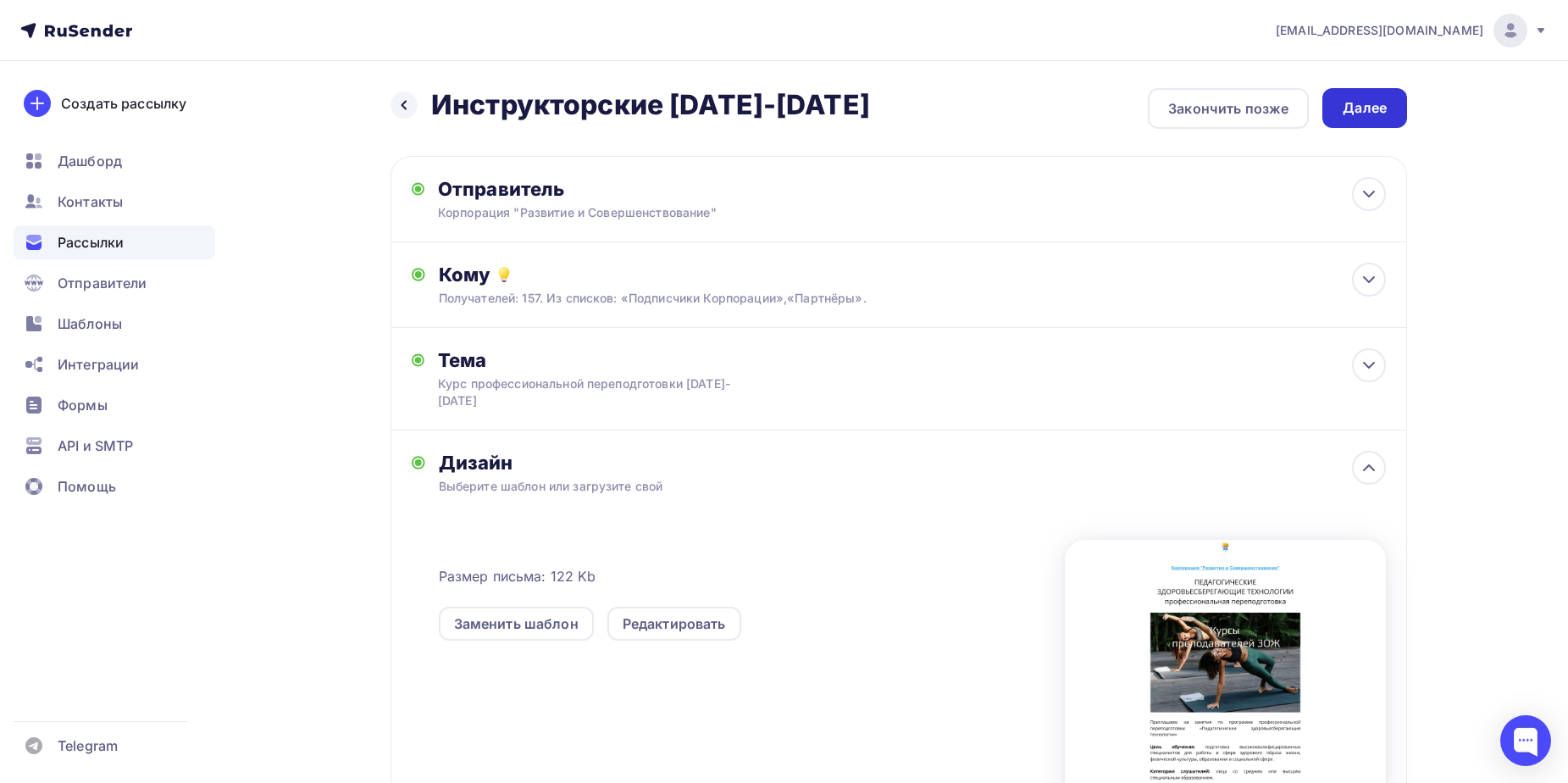
click at [1357, 104] on div "Далее" at bounding box center [1365, 108] width 44 height 20
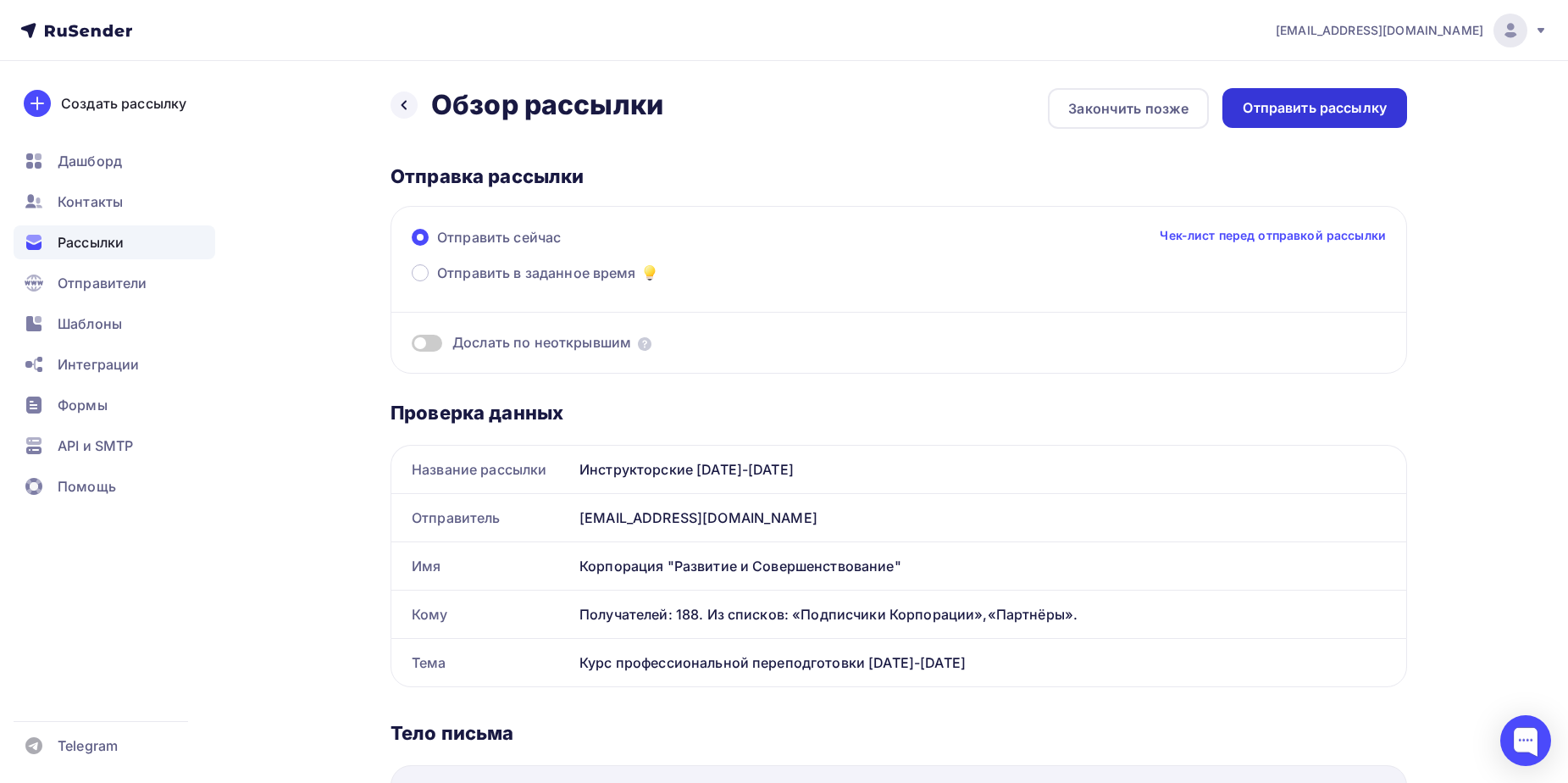
click at [1331, 100] on div "Отправить рассылку" at bounding box center [1315, 108] width 144 height 20
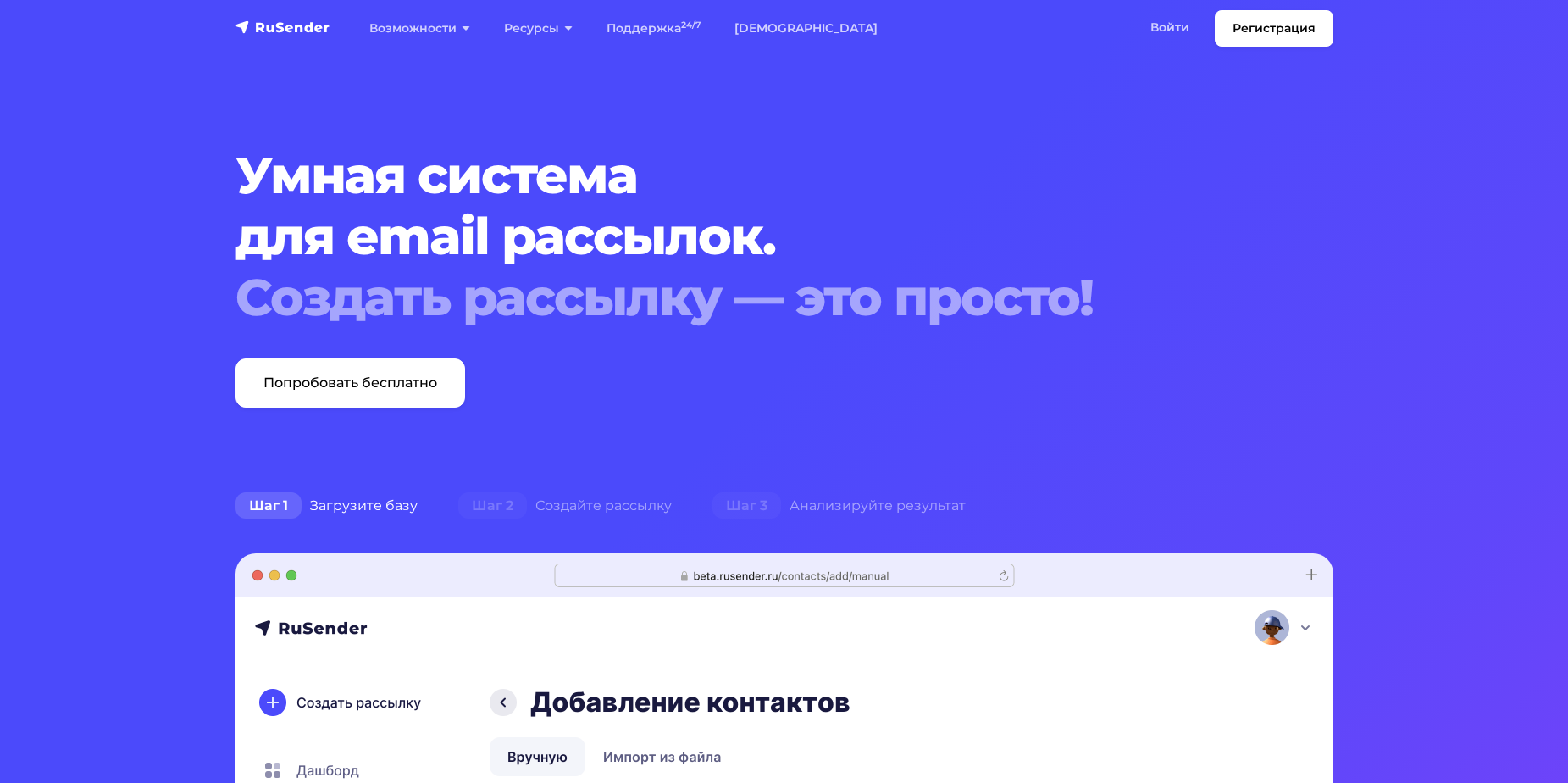
drag, startPoint x: 1536, startPoint y: 77, endPoint x: 1524, endPoint y: 76, distance: 12.0
click at [1183, 23] on link "Войти" at bounding box center [1170, 27] width 73 height 35
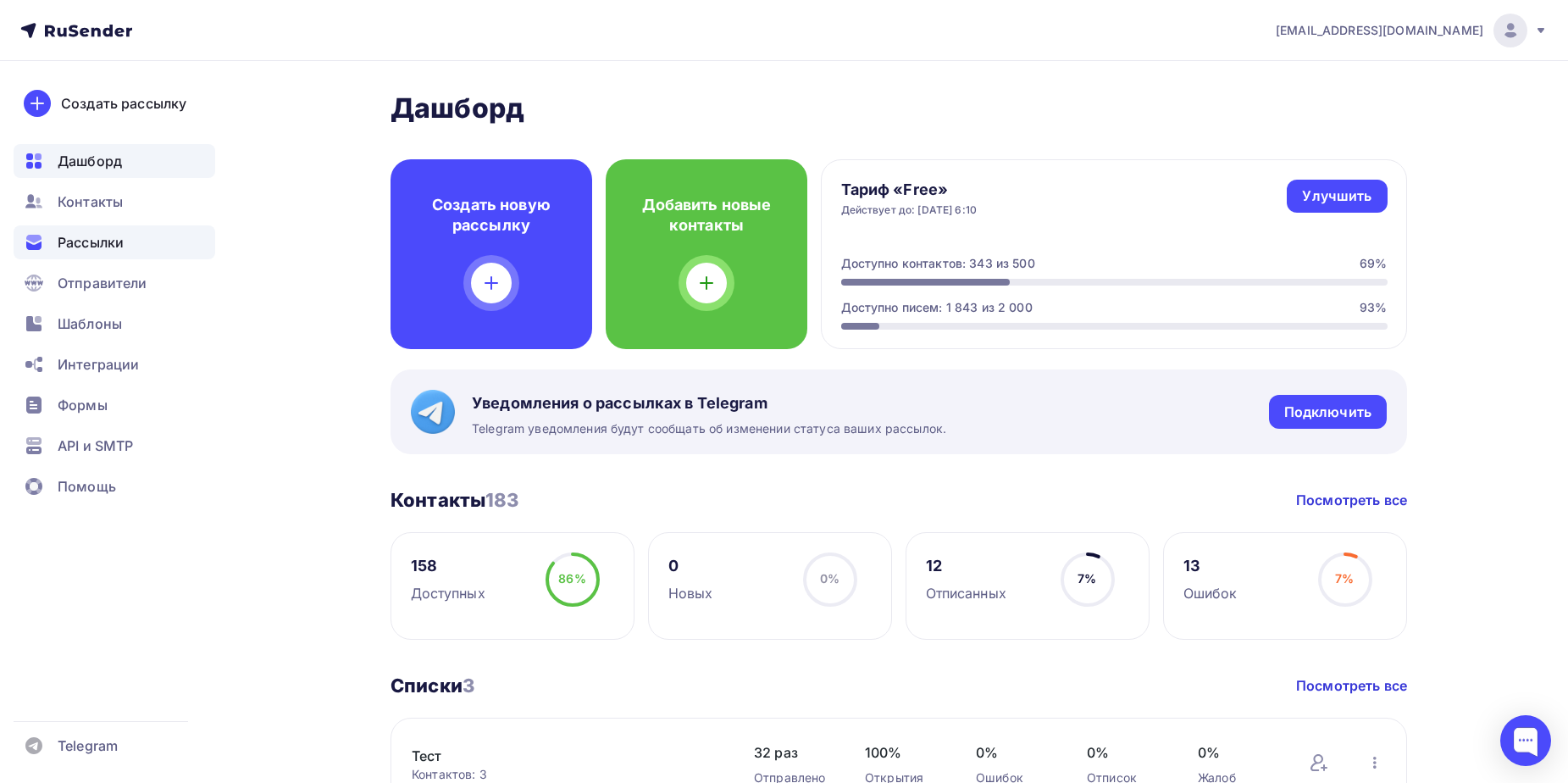
click at [84, 244] on span "Рассылки" at bounding box center [91, 242] width 66 height 20
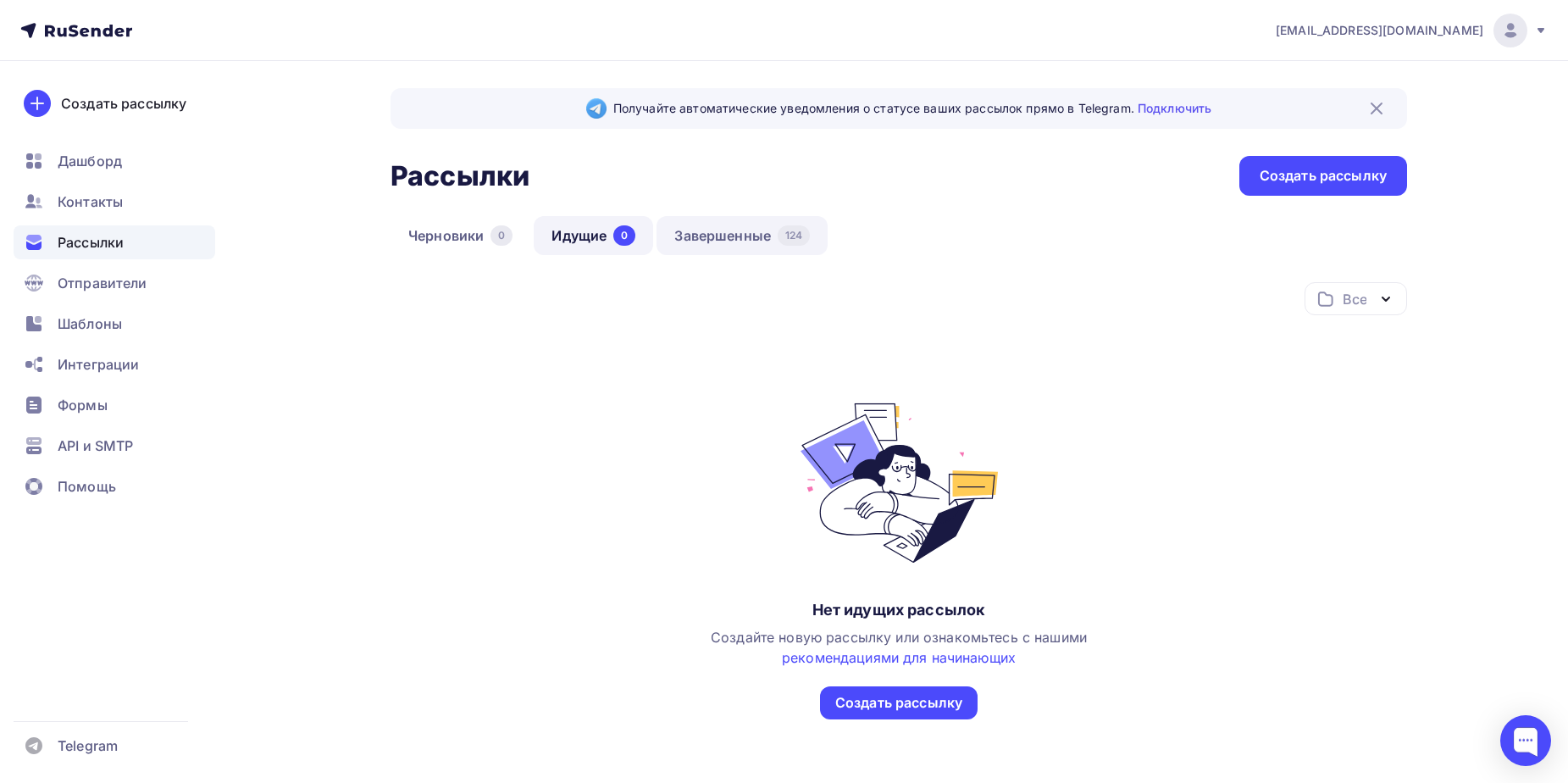
click at [725, 237] on link "Завершенные 124" at bounding box center [742, 236] width 171 height 39
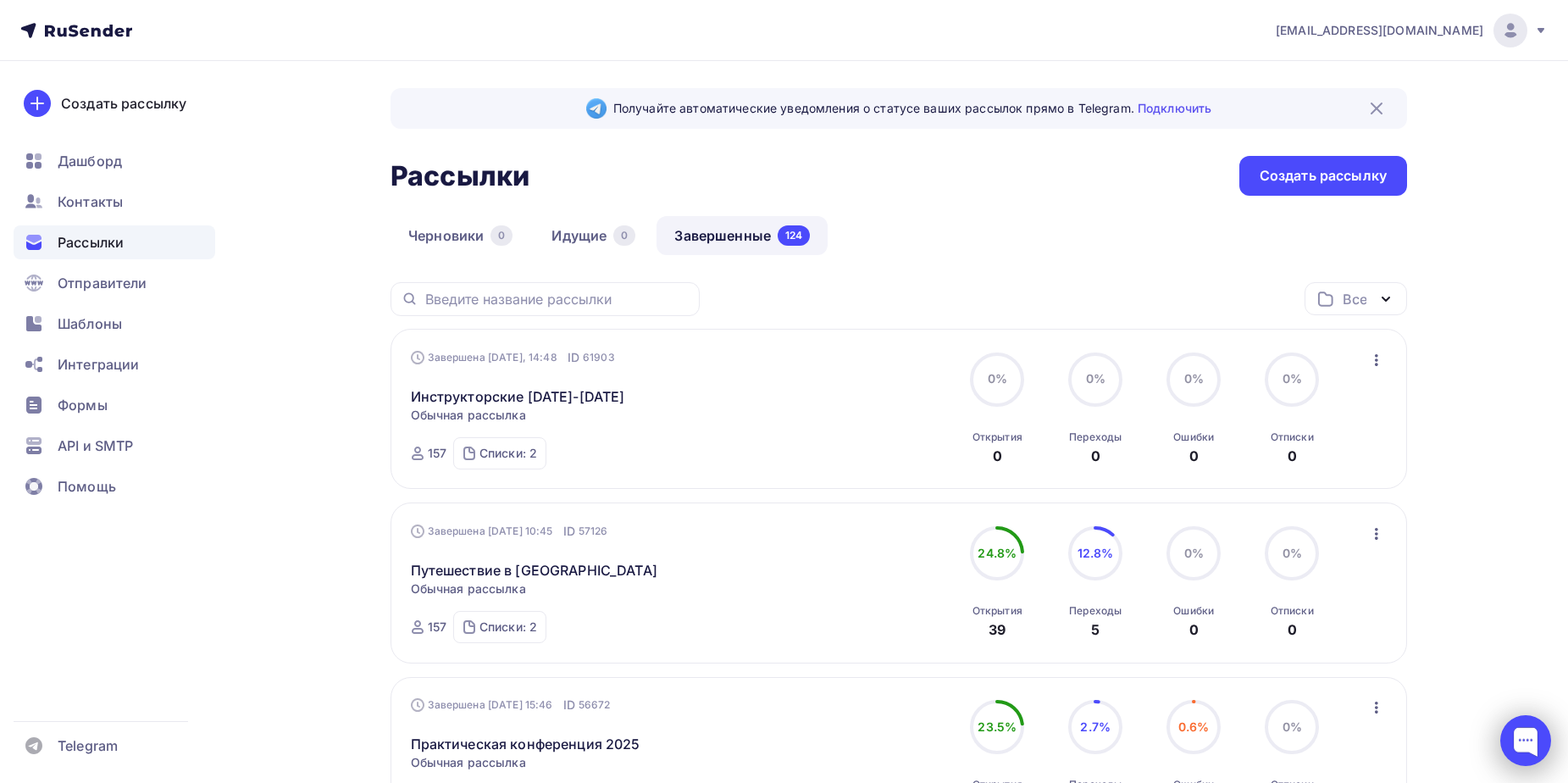
click at [1527, 739] on div at bounding box center [1524, 740] width 51 height 51
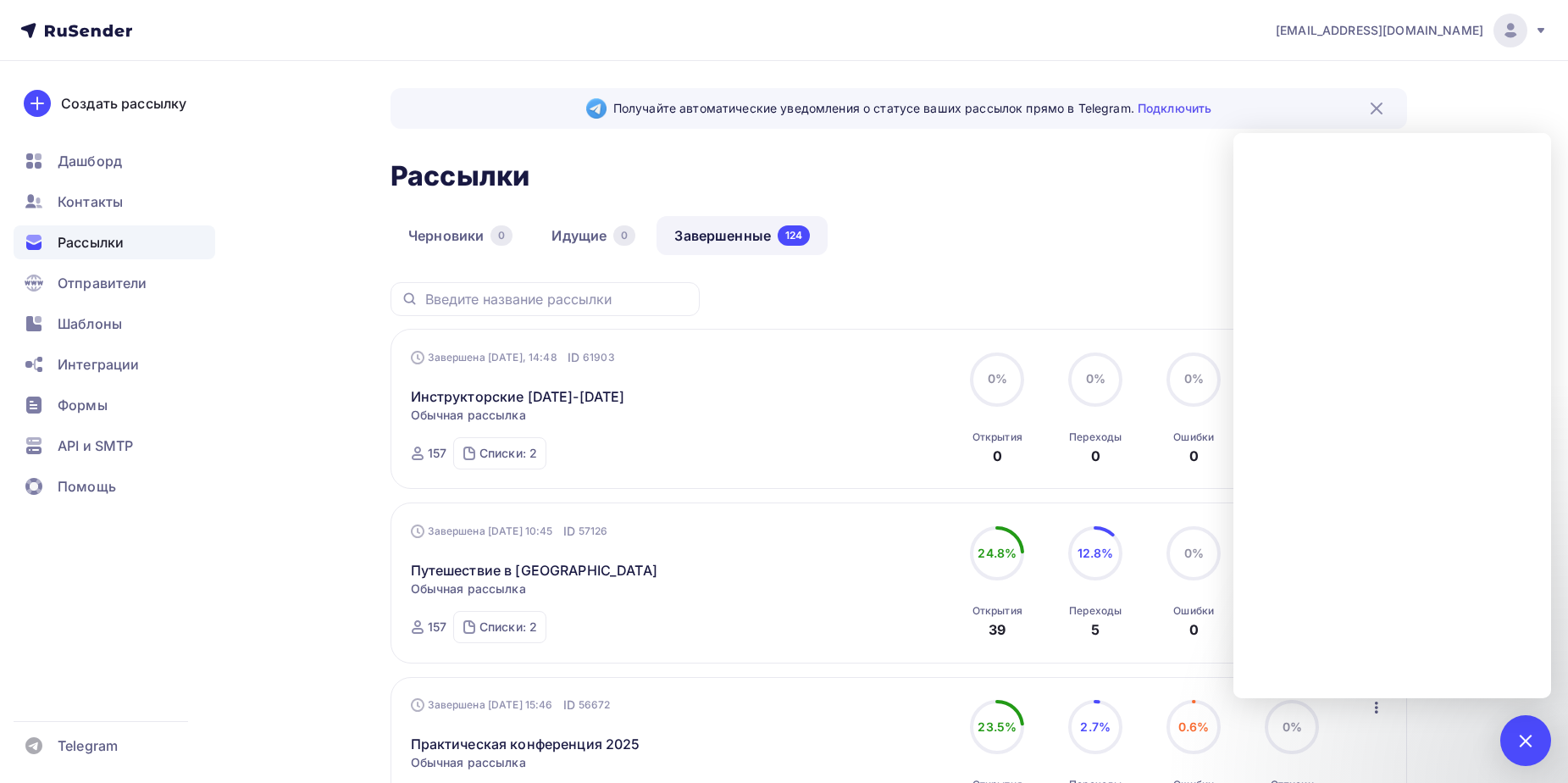
click at [1386, 101] on img at bounding box center [1376, 108] width 20 height 20
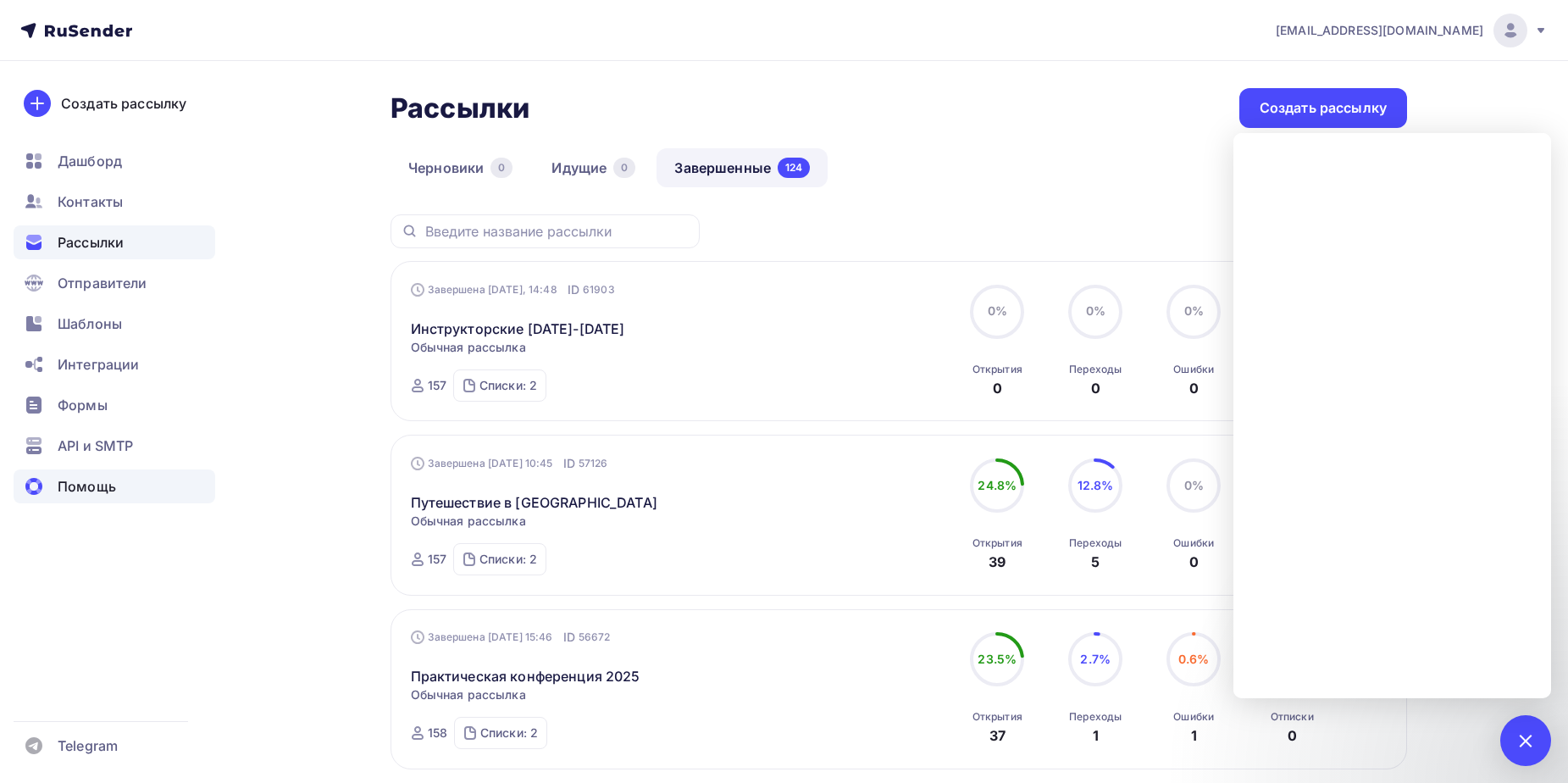
click at [107, 492] on span "Помощь" at bounding box center [87, 486] width 59 height 20
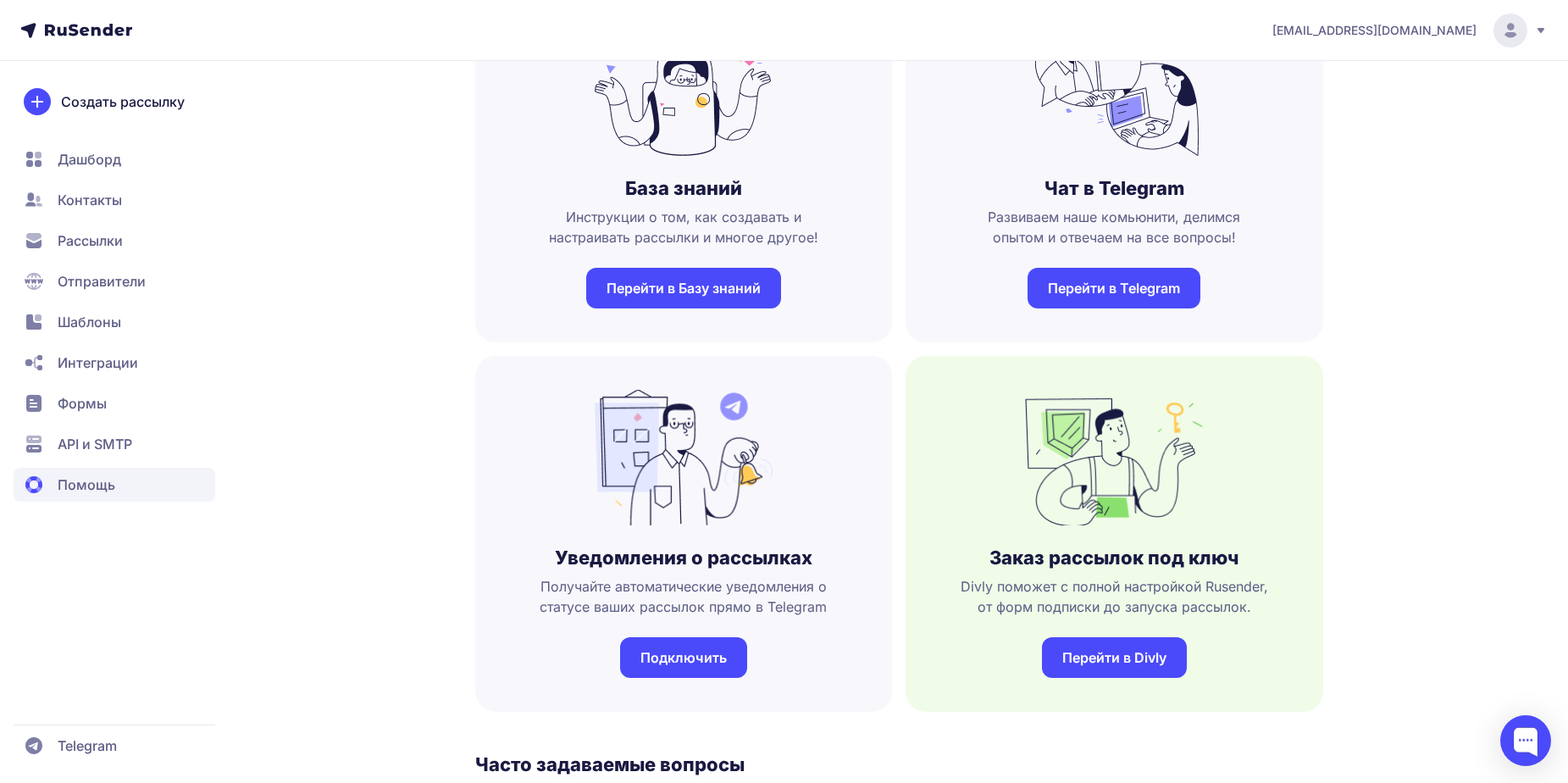
scroll to position [593, 0]
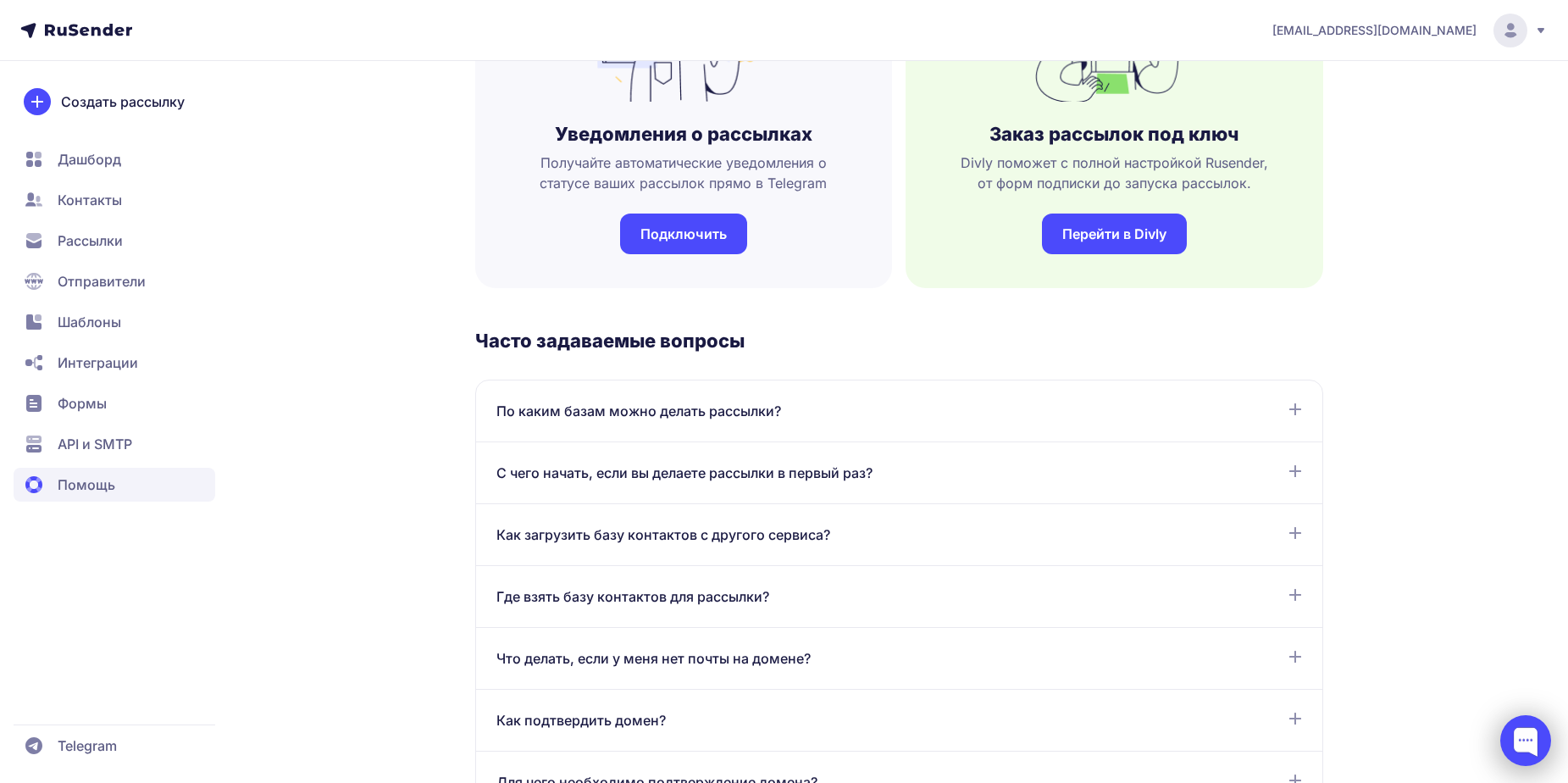
click at [1516, 744] on div at bounding box center [1524, 740] width 51 height 51
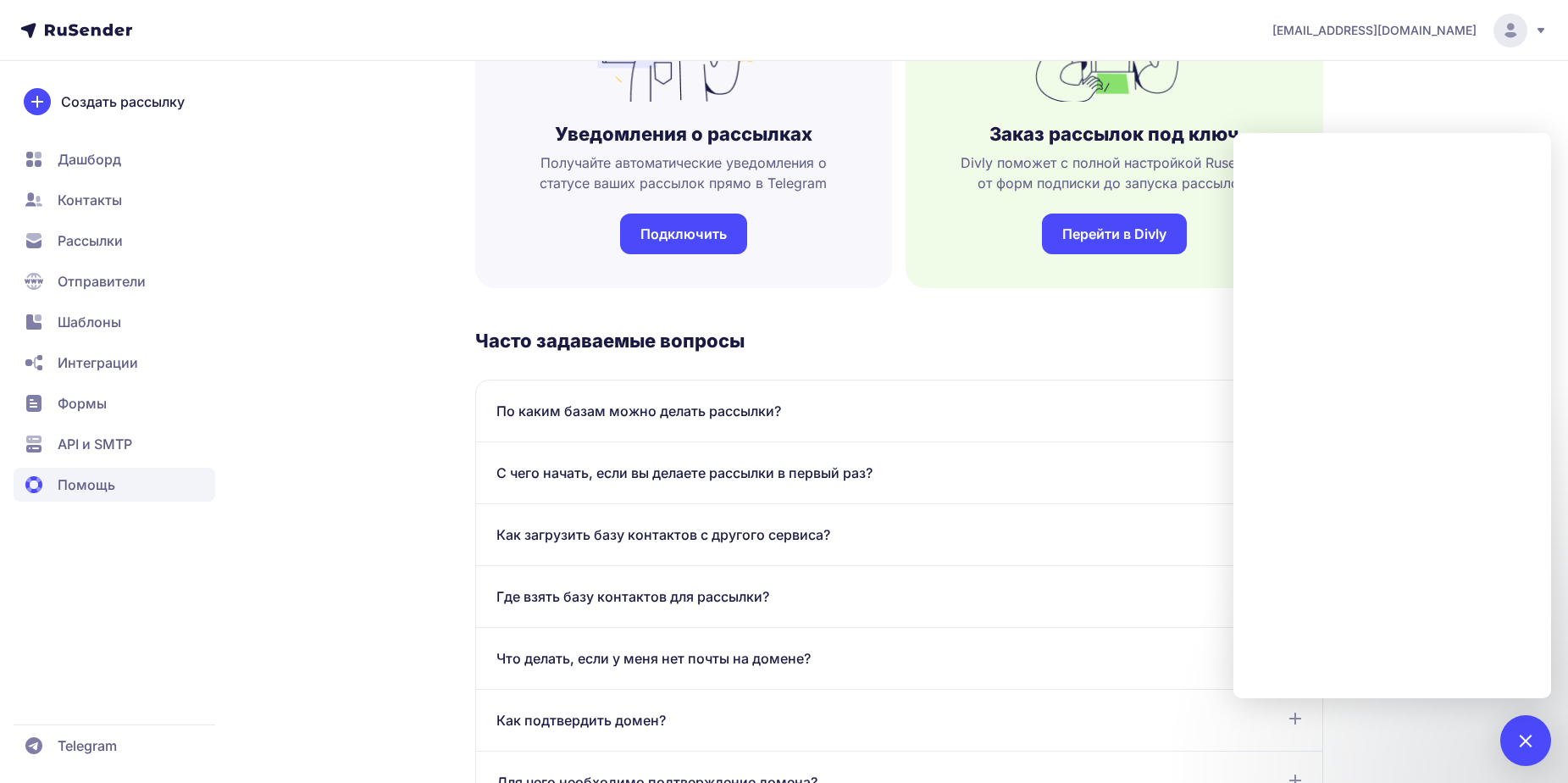
scroll to position [1186, 0]
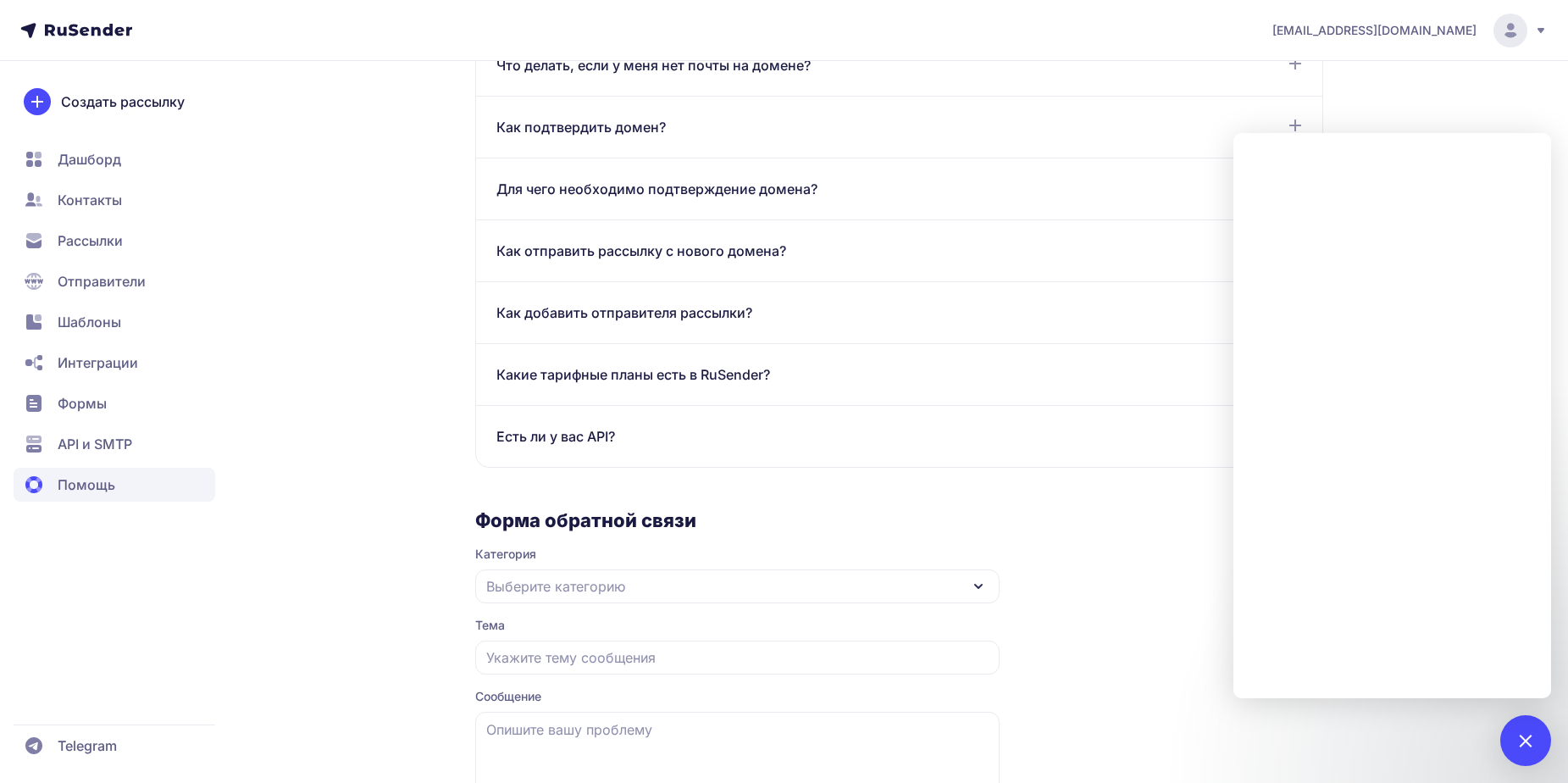
click at [105, 204] on span "Контакты" at bounding box center [90, 200] width 64 height 20
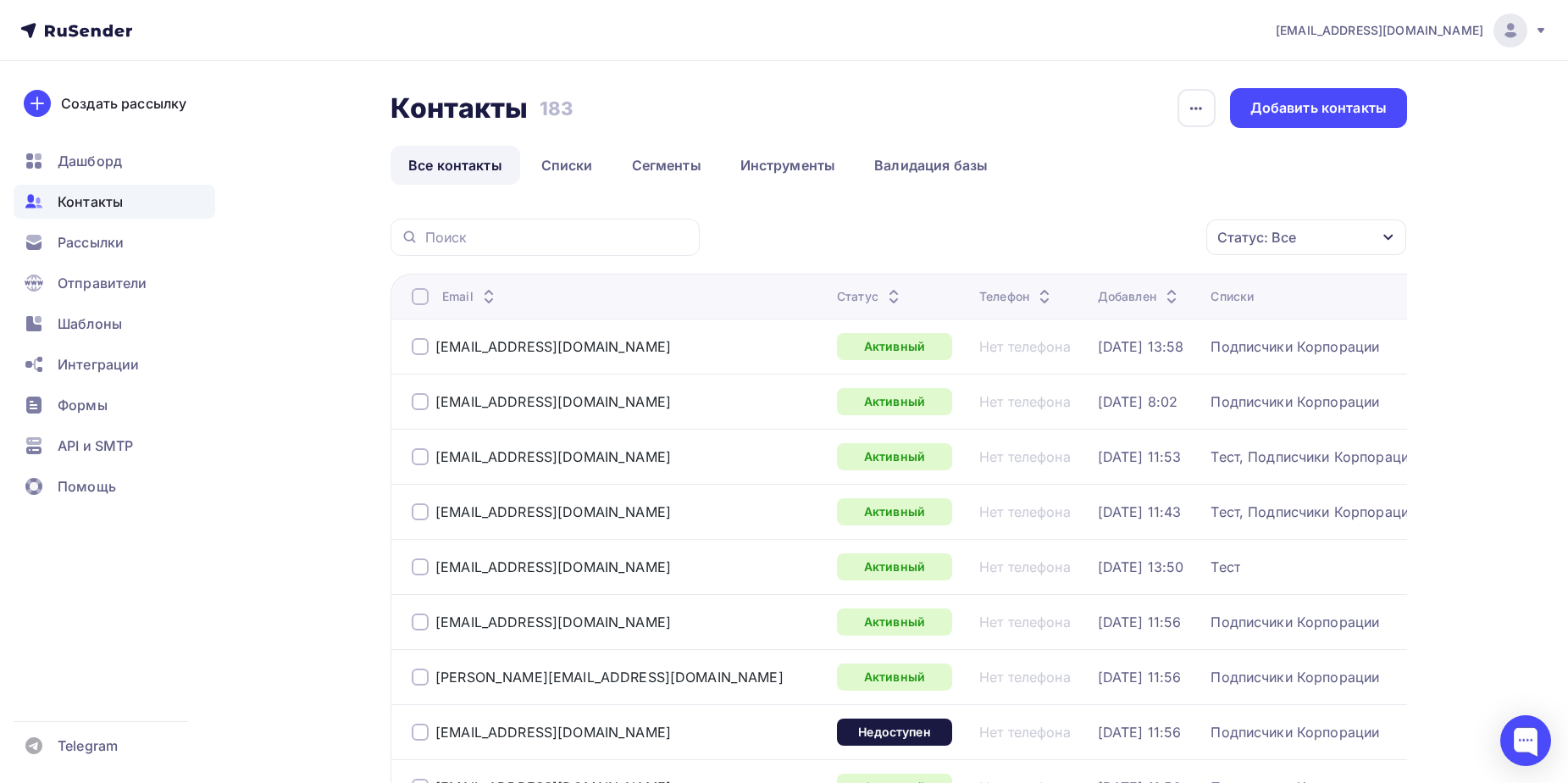
click at [1328, 235] on div "Статус: Все" at bounding box center [1306, 237] width 200 height 36
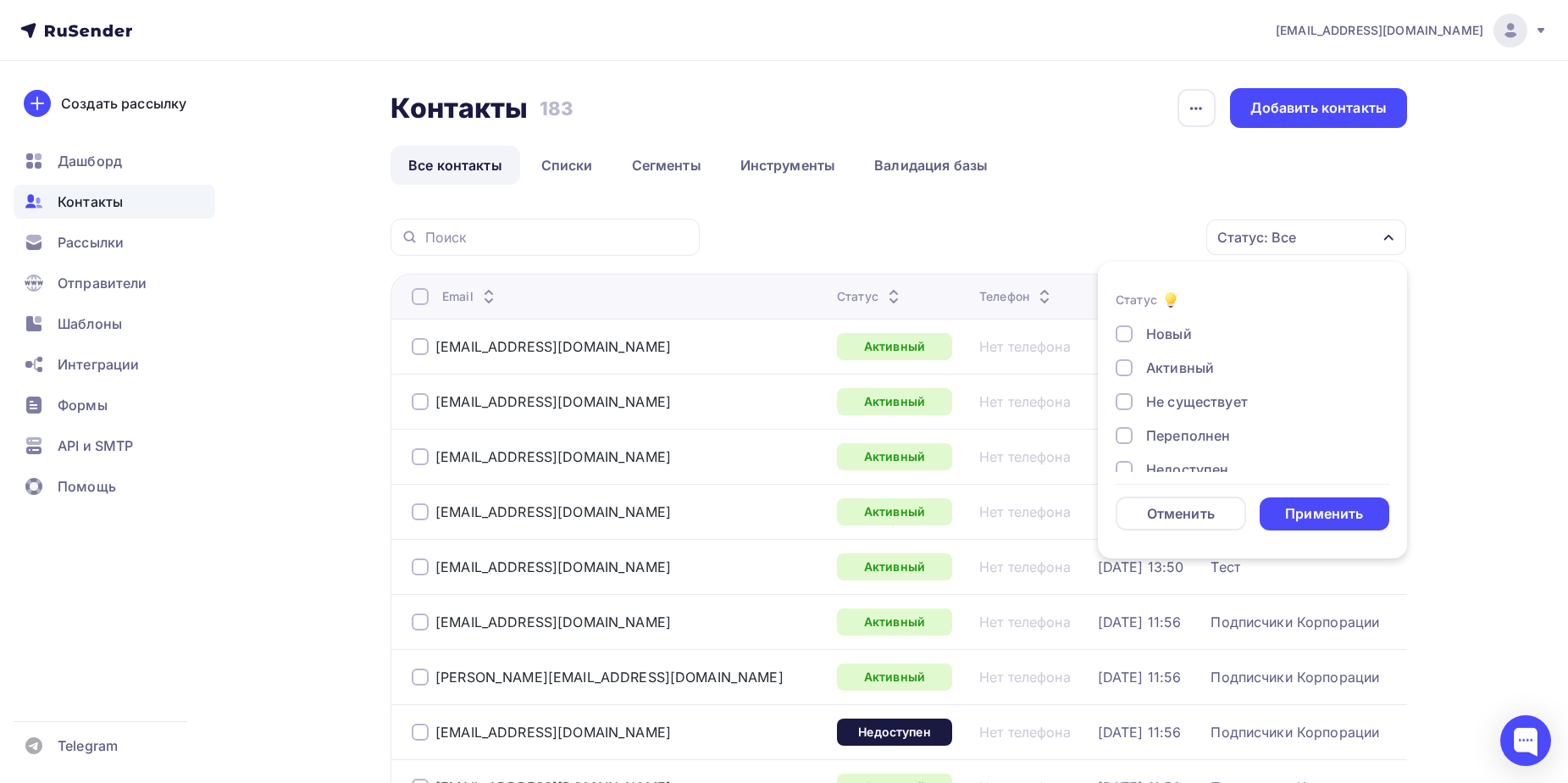
click at [1171, 336] on div "Новый" at bounding box center [1168, 333] width 45 height 20
click at [1304, 521] on div "Применить" at bounding box center [1324, 514] width 78 height 20
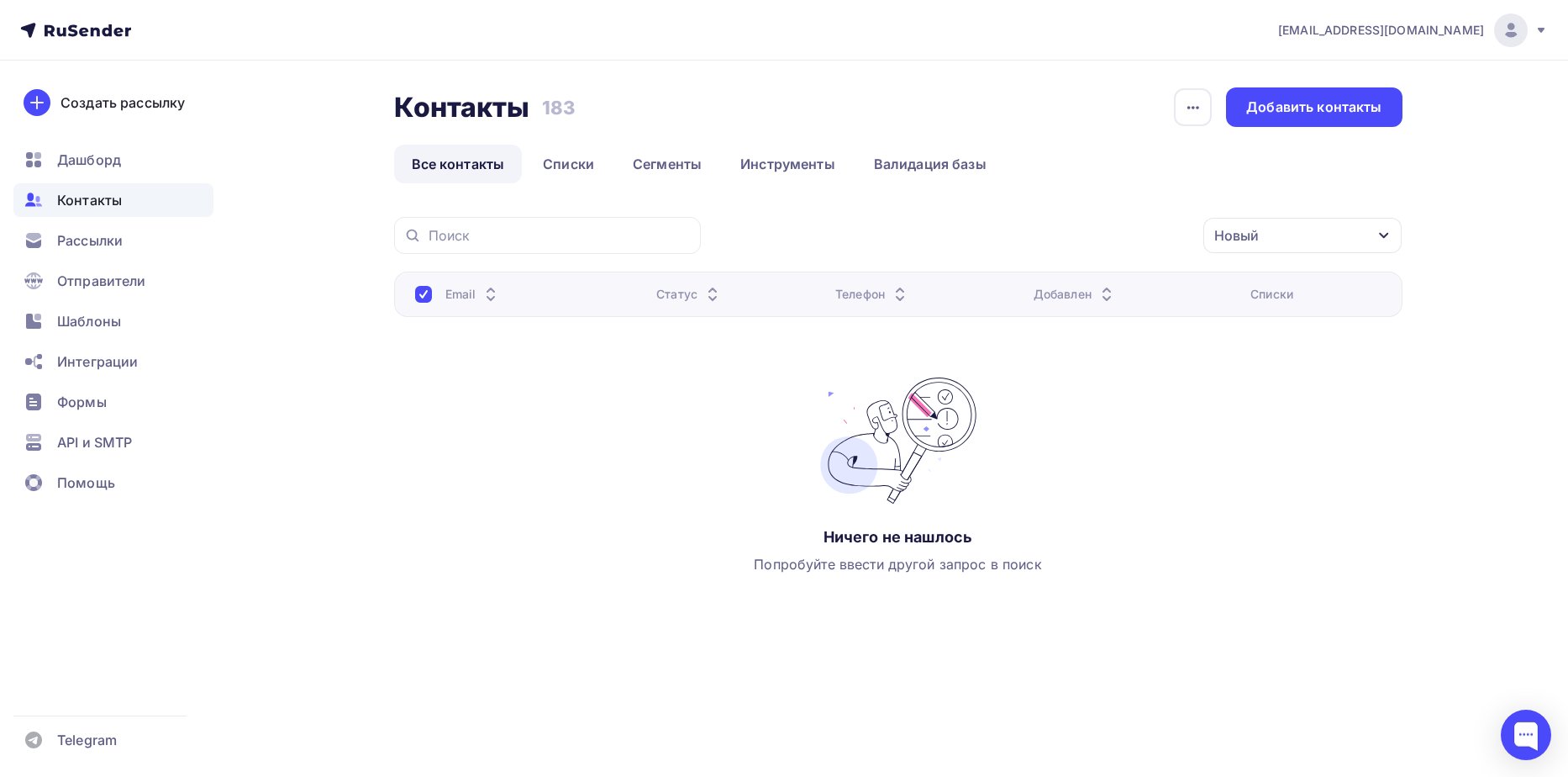
click at [1273, 235] on div "Новый" at bounding box center [1302, 235] width 198 height 35
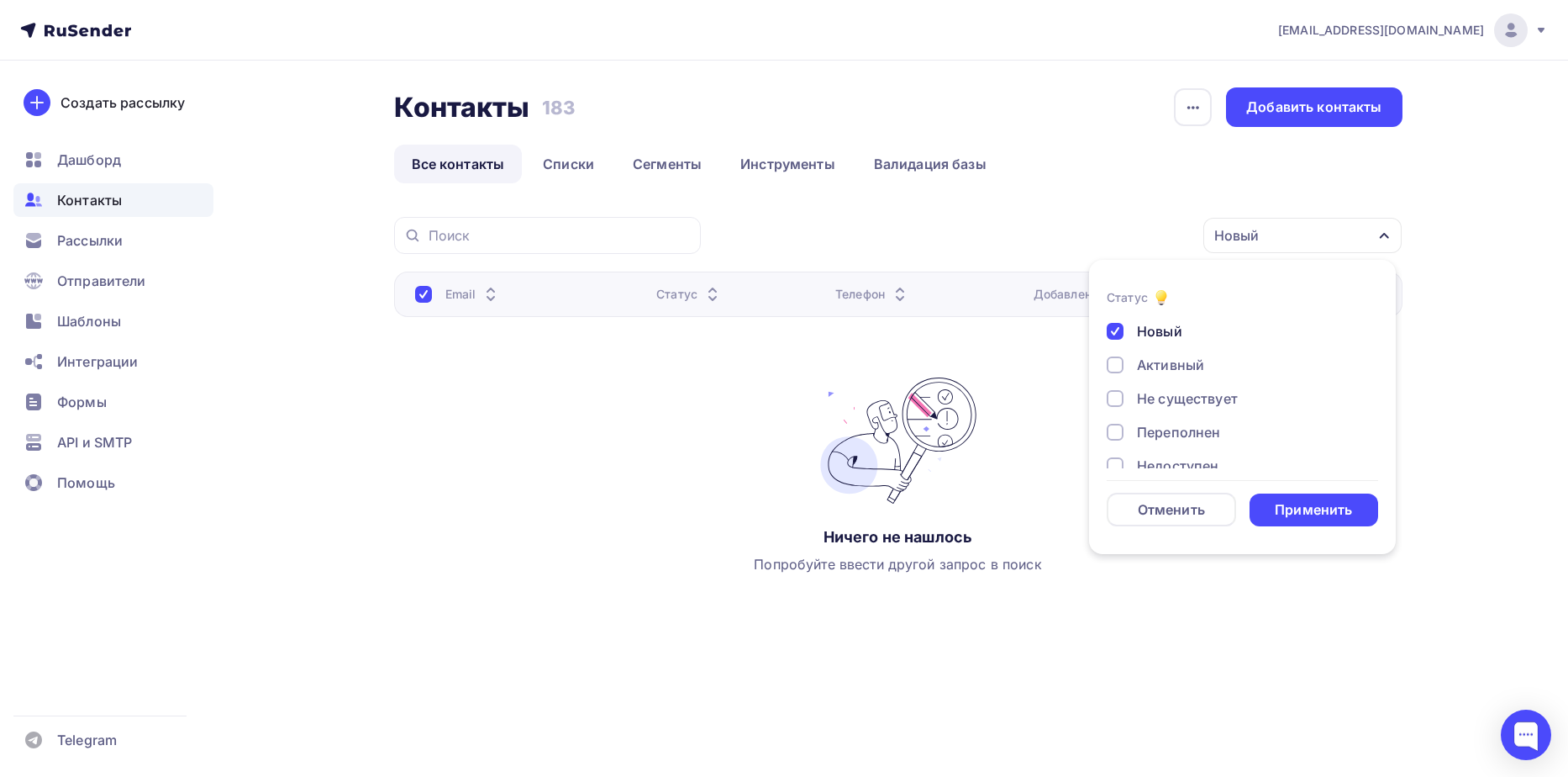
click at [588, 371] on div "Email Статус Телефон Добавлен Списки Ничего не нашлось Попробуйте ввести другой…" at bounding box center [898, 439] width 1008 height 336
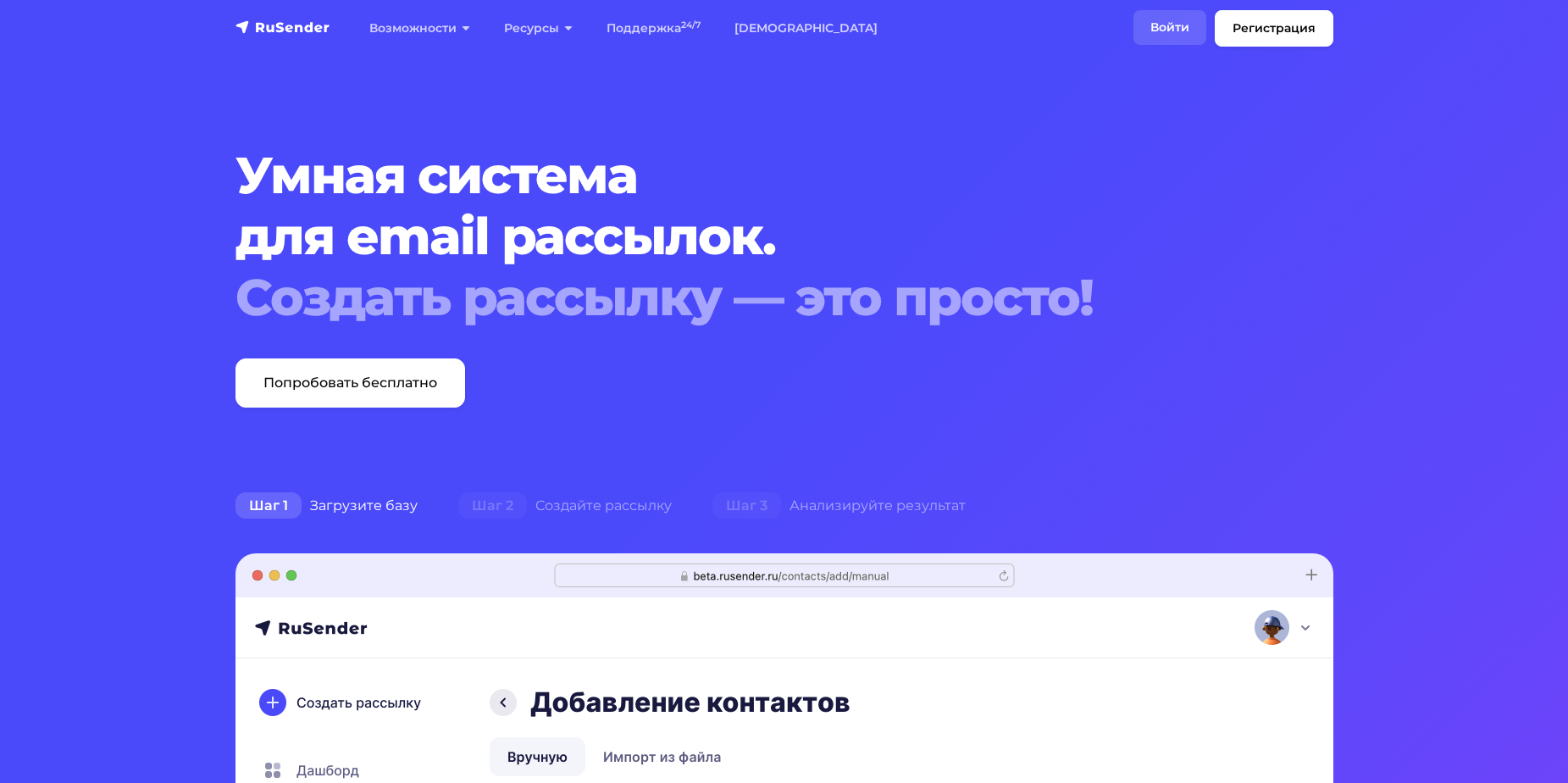
click at [1150, 29] on link "Войти" at bounding box center [1170, 27] width 73 height 35
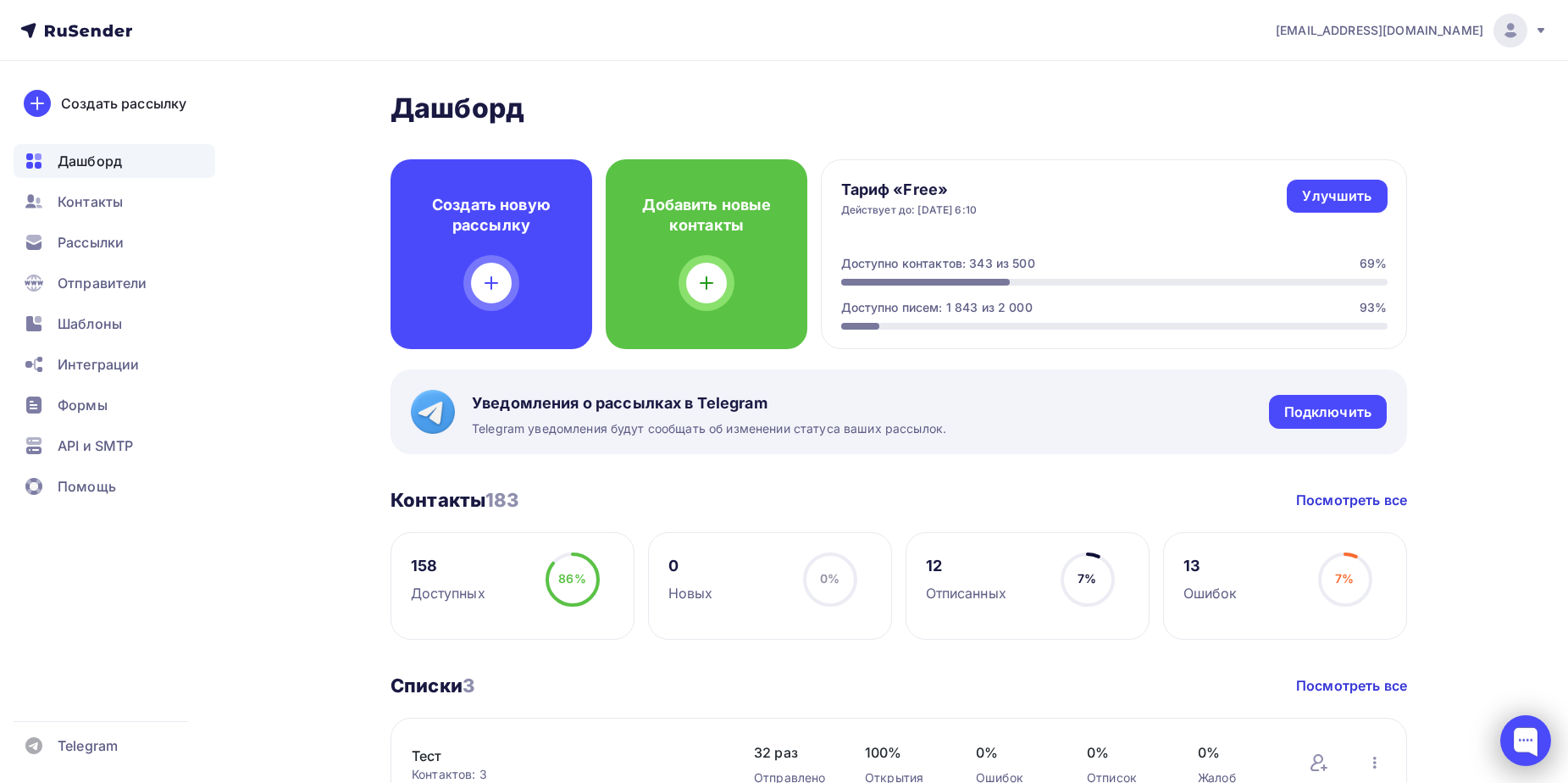
click at [1538, 739] on div at bounding box center [1524, 740] width 51 height 51
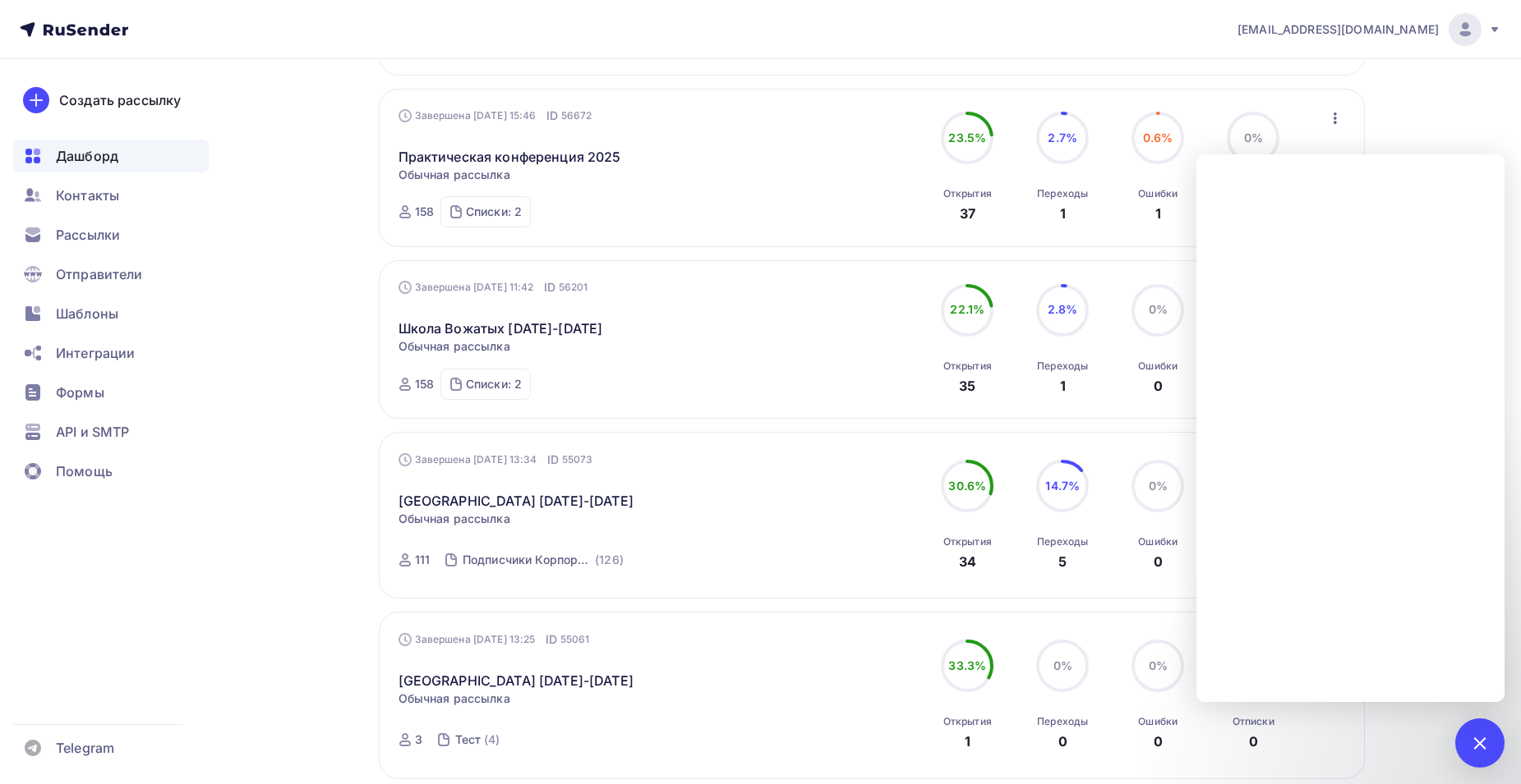
scroll to position [1388, 0]
